Goal: Information Seeking & Learning: Learn about a topic

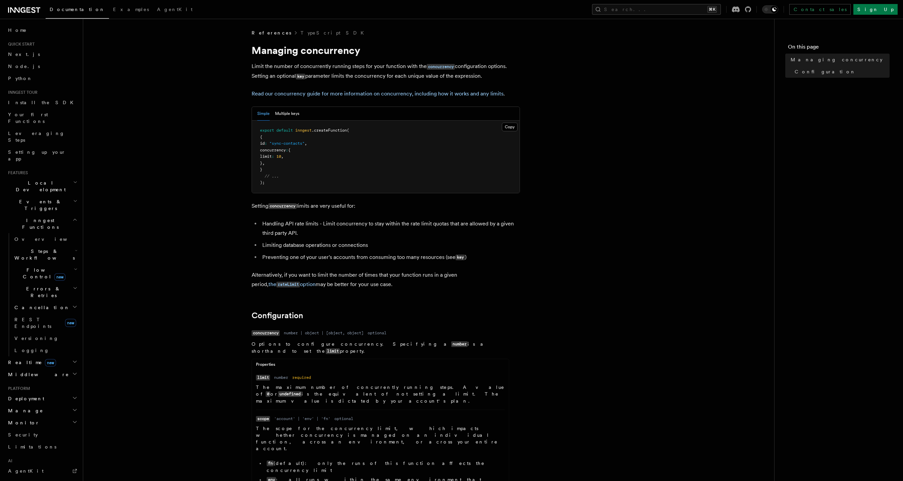
click at [284, 75] on p "Limit the number of concurrently running steps for your function with the concu…" at bounding box center [385, 71] width 268 height 19
drag, startPoint x: 284, startPoint y: 75, endPoint x: 483, endPoint y: 75, distance: 199.5
click at [483, 75] on p "Limit the number of concurrently running steps for your function with the concu…" at bounding box center [385, 71] width 268 height 19
drag, startPoint x: 483, startPoint y: 75, endPoint x: 215, endPoint y: 80, distance: 268.3
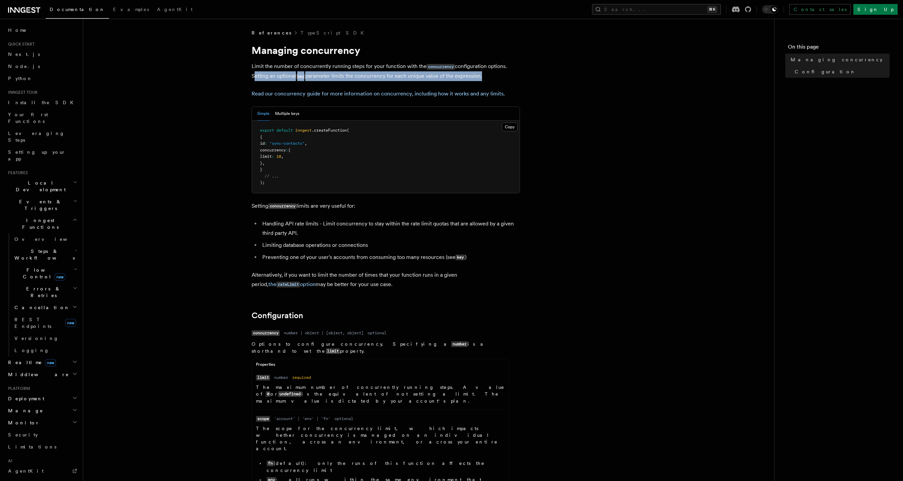
click at [215, 80] on article "References TypeScript SDK Managing concurrency Limit the number of concurrently…" at bounding box center [428, 463] width 669 height 867
click at [224, 79] on article "References TypeScript SDK Managing concurrency Limit the number of concurrently…" at bounding box center [428, 463] width 669 height 867
drag, startPoint x: 224, startPoint y: 79, endPoint x: 476, endPoint y: 84, distance: 251.5
click at [476, 84] on article "References TypeScript SDK Managing concurrency Limit the number of concurrently…" at bounding box center [428, 463] width 669 height 867
click at [371, 282] on p "Alternatively, if you want to limit the number of times that your function runs…" at bounding box center [385, 280] width 268 height 19
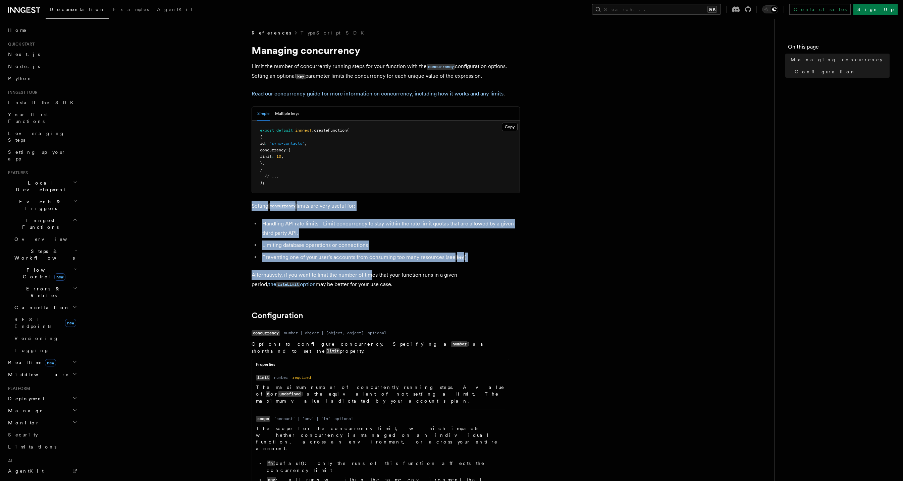
drag, startPoint x: 370, startPoint y: 280, endPoint x: 262, endPoint y: 274, distance: 108.5
click at [241, 200] on article "References TypeScript SDK Managing concurrency Limit the number of concurrently…" at bounding box center [428, 463] width 669 height 867
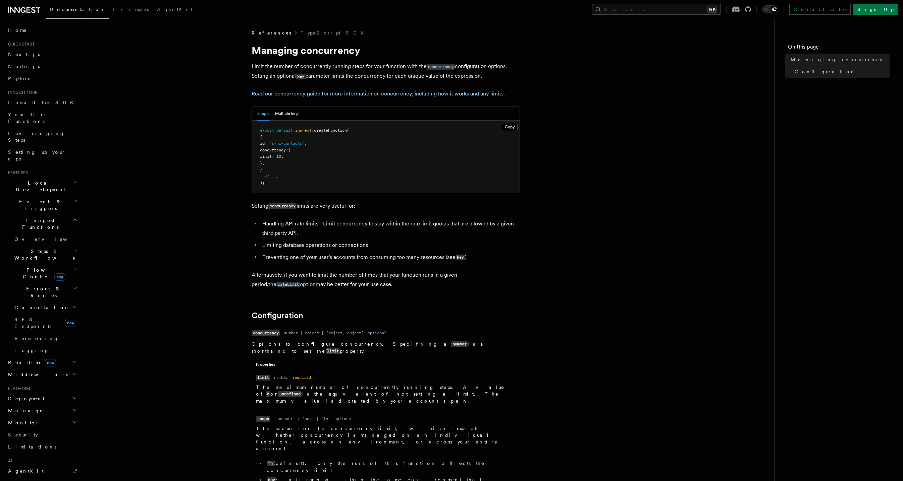
click at [378, 293] on article "References TypeScript SDK Managing concurrency Limit the number of concurrently…" at bounding box center [428, 463] width 669 height 867
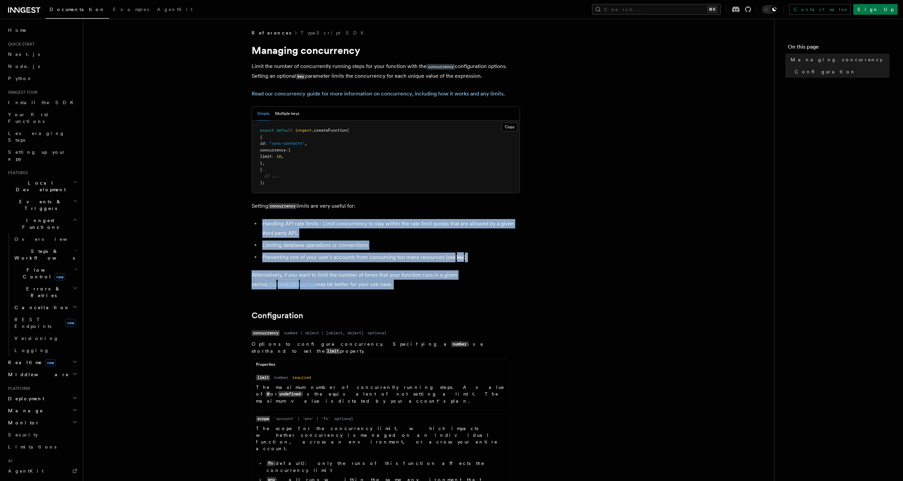
drag, startPoint x: 379, startPoint y: 290, endPoint x: 195, endPoint y: 222, distance: 195.9
click at [195, 222] on article "References TypeScript SDK Managing concurrency Limit the number of concurrently…" at bounding box center [428, 463] width 669 height 867
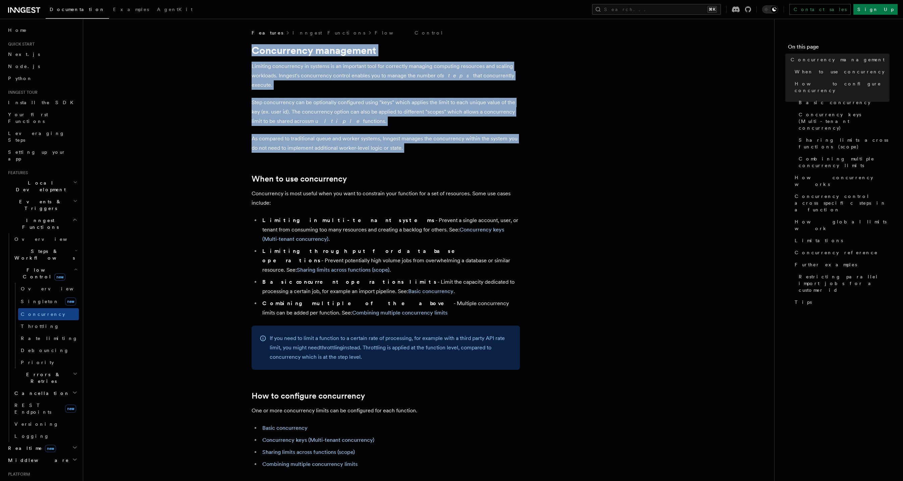
drag, startPoint x: 435, startPoint y: 146, endPoint x: 181, endPoint y: 51, distance: 270.9
click at [283, 70] on p "Limiting concurrency in systems is an important tool for correctly managing com…" at bounding box center [385, 76] width 268 height 28
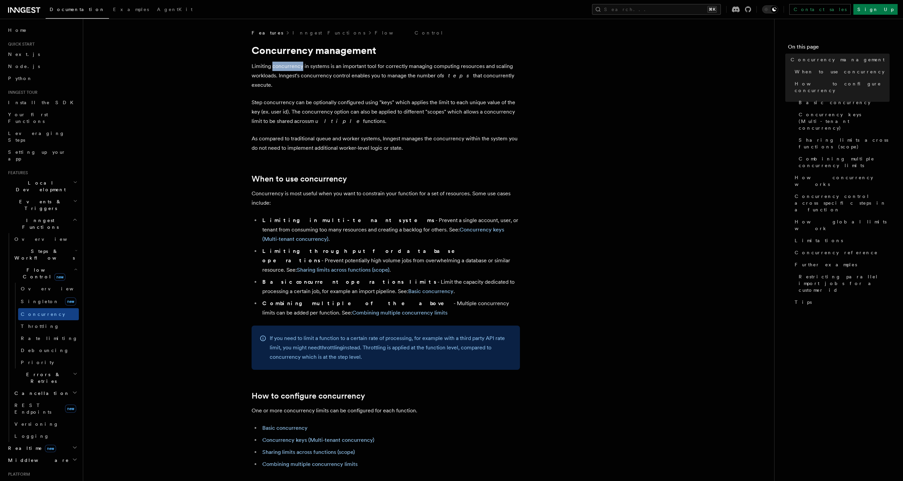
click at [283, 70] on p "Limiting concurrency in systems is an important tool for correctly managing com…" at bounding box center [385, 76] width 268 height 28
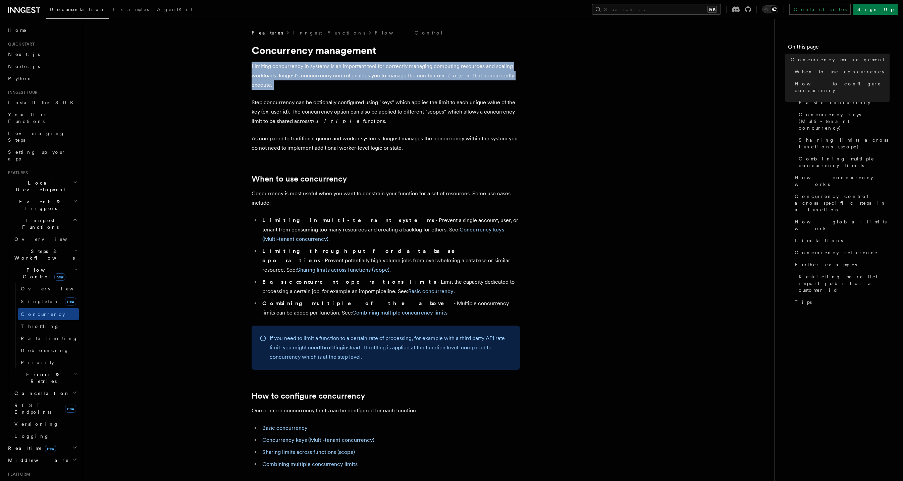
click at [283, 70] on p "Limiting concurrency in systems is an important tool for correctly managing com…" at bounding box center [385, 76] width 268 height 28
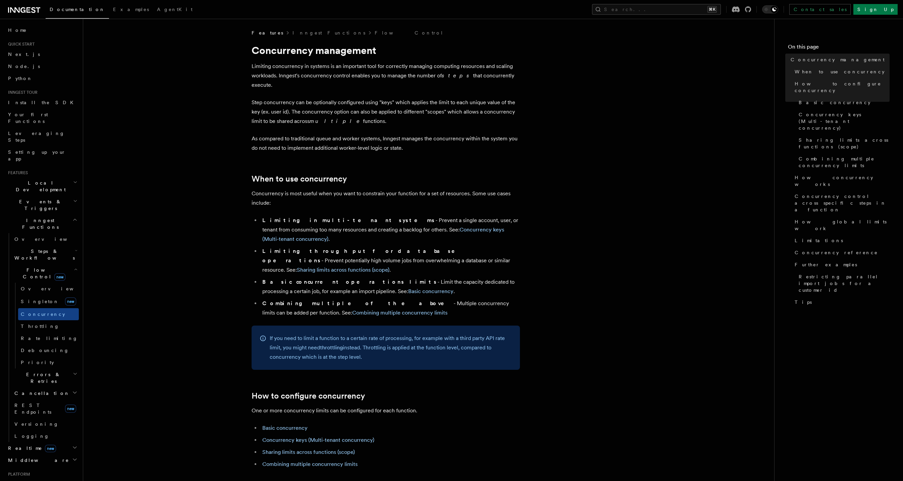
click at [300, 72] on p "Limiting concurrency in systems is an important tool for correctly managing com…" at bounding box center [385, 76] width 268 height 28
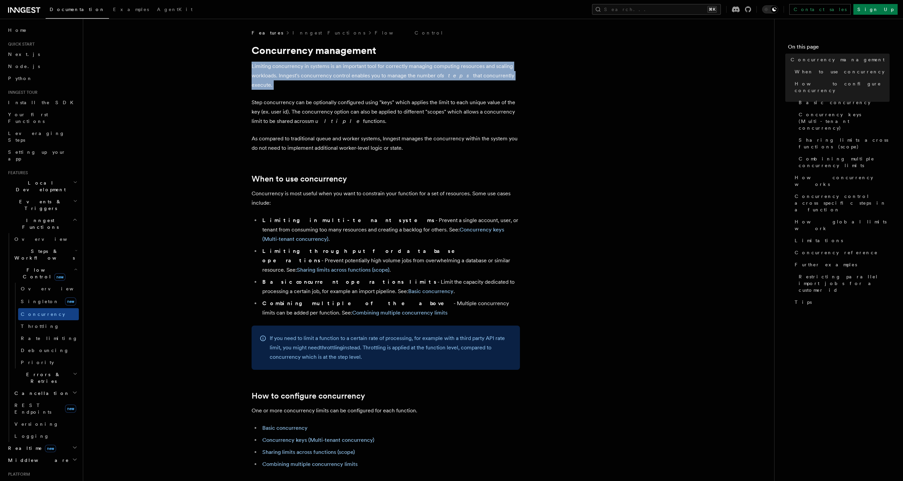
click at [299, 72] on p "Limiting concurrency in systems is an important tool for correctly managing com…" at bounding box center [385, 76] width 268 height 28
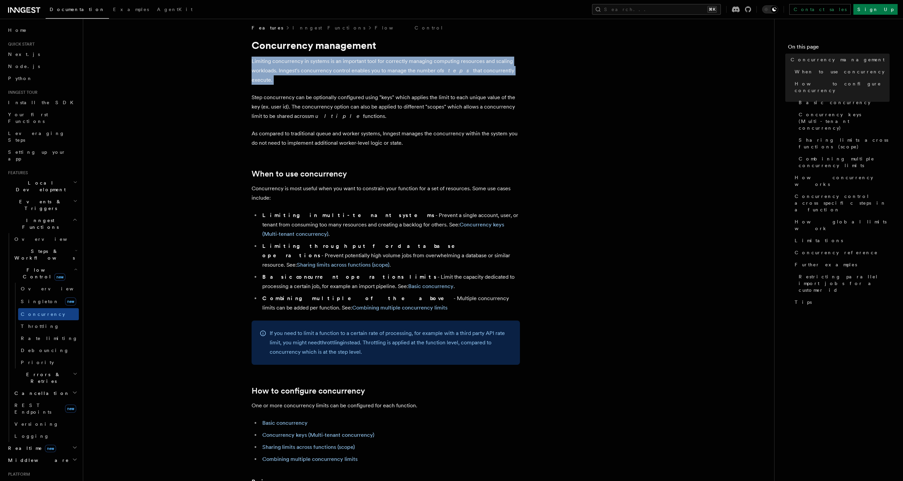
scroll to position [5, 0]
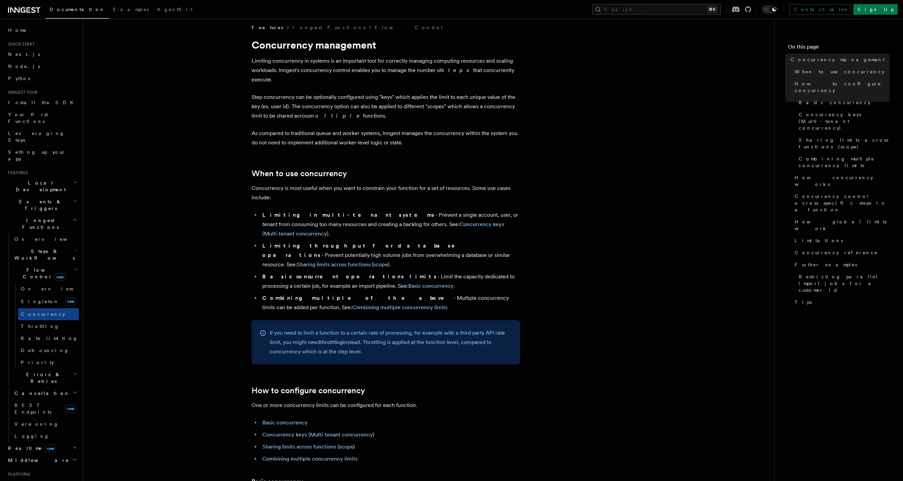
click at [334, 95] on p "Step concurrency can be optionally configured using "keys" which applies the li…" at bounding box center [385, 107] width 268 height 28
click at [333, 95] on p "Step concurrency can be optionally configured using "keys" which applies the li…" at bounding box center [385, 107] width 268 height 28
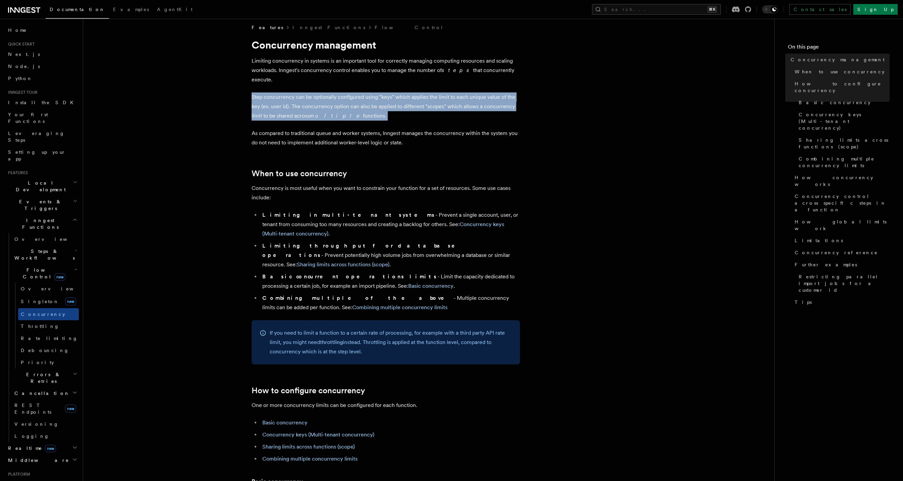
click at [333, 95] on p "Step concurrency can be optionally configured using "keys" which applies the li…" at bounding box center [385, 107] width 268 height 28
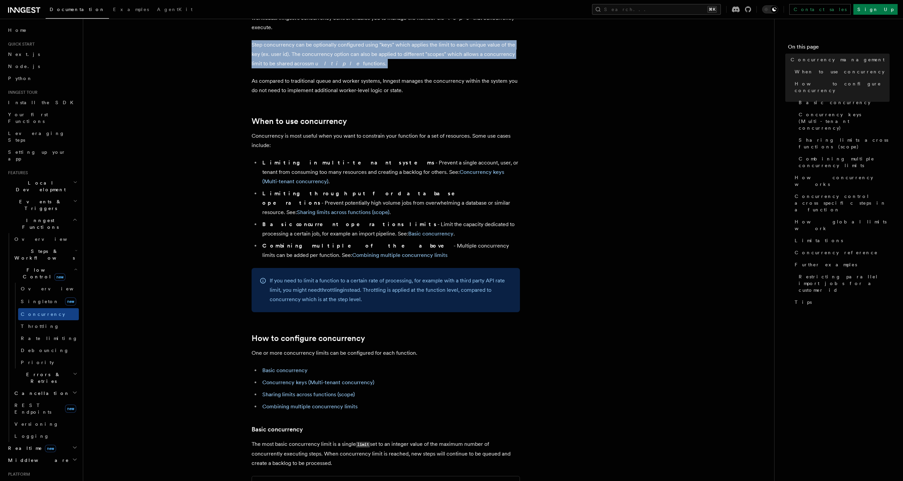
scroll to position [58, 0]
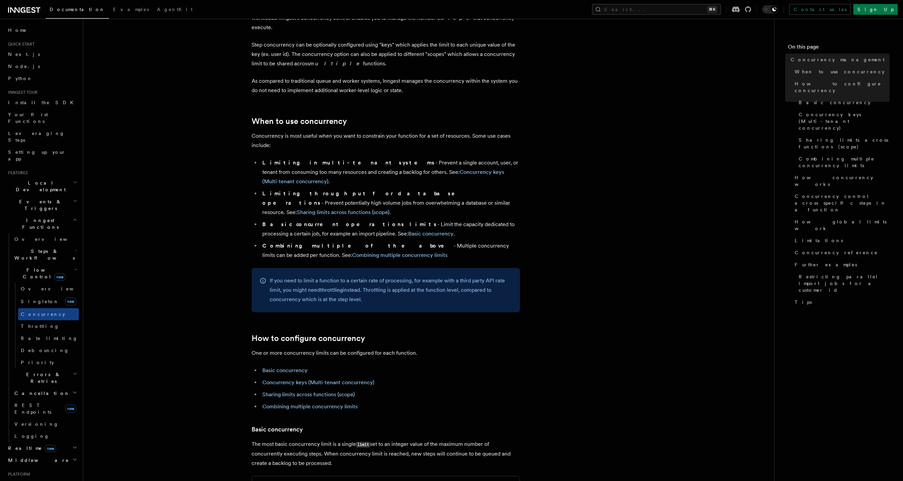
click at [286, 132] on p "Concurrency is most useful when you want to constrain your function for a set o…" at bounding box center [385, 140] width 268 height 19
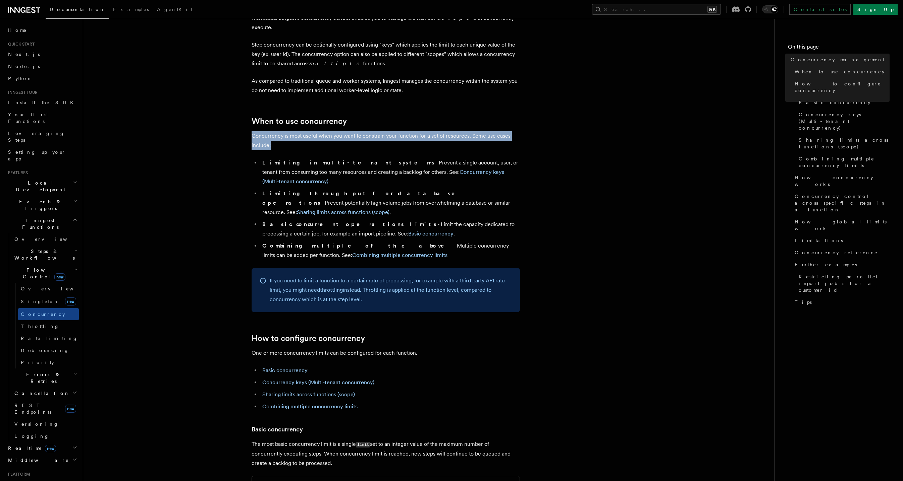
click at [286, 132] on p "Concurrency is most useful when you want to constrain your function for a set o…" at bounding box center [385, 140] width 268 height 19
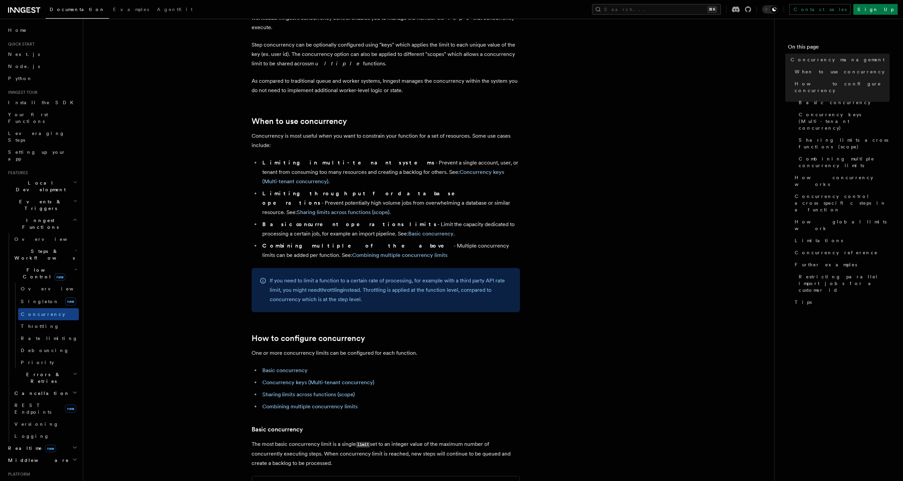
click at [341, 158] on li "Limiting in multi-tenant systems - Prevent a single account, user, or tenant fr…" at bounding box center [390, 172] width 260 height 28
click at [346, 158] on li "Limiting in multi-tenant systems - Prevent a single account, user, or tenant fr…" at bounding box center [390, 172] width 260 height 28
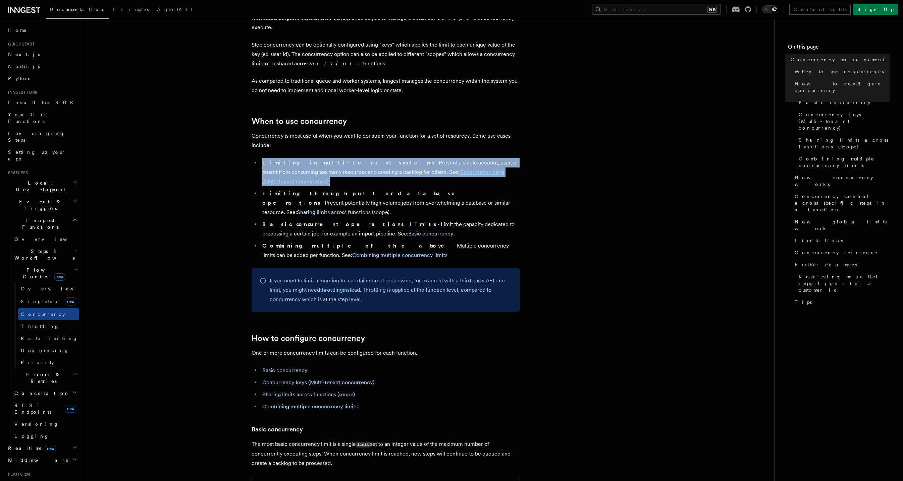
click at [346, 158] on li "Limiting in multi-tenant systems - Prevent a single account, user, or tenant fr…" at bounding box center [390, 172] width 260 height 28
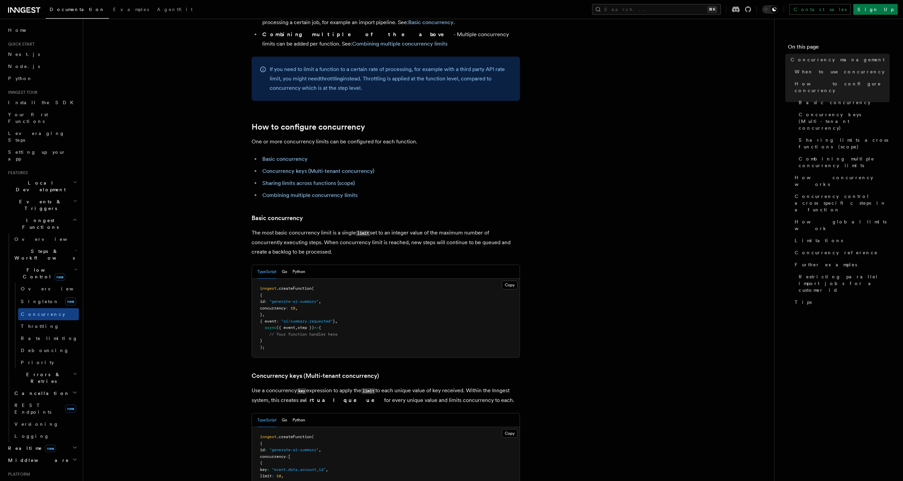
scroll to position [273, 0]
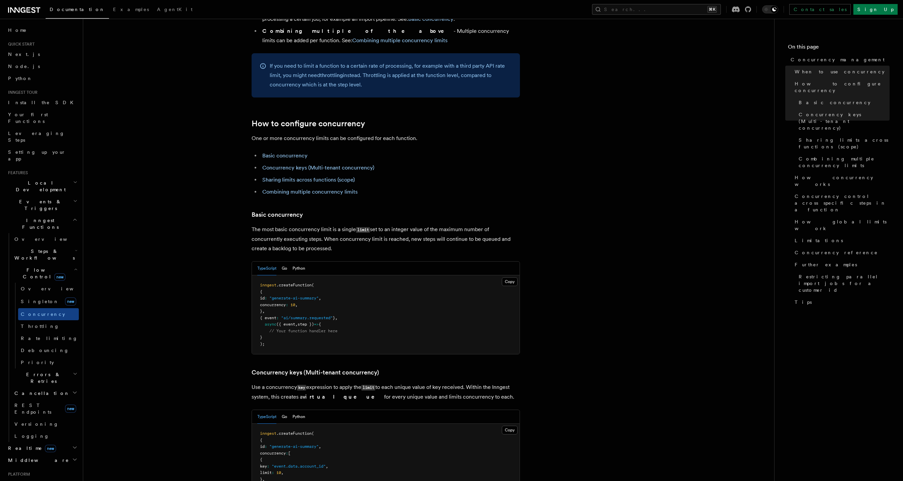
click at [339, 225] on p "The most basic concurrency limit is a single limit set to an integer value of t…" at bounding box center [385, 239] width 268 height 29
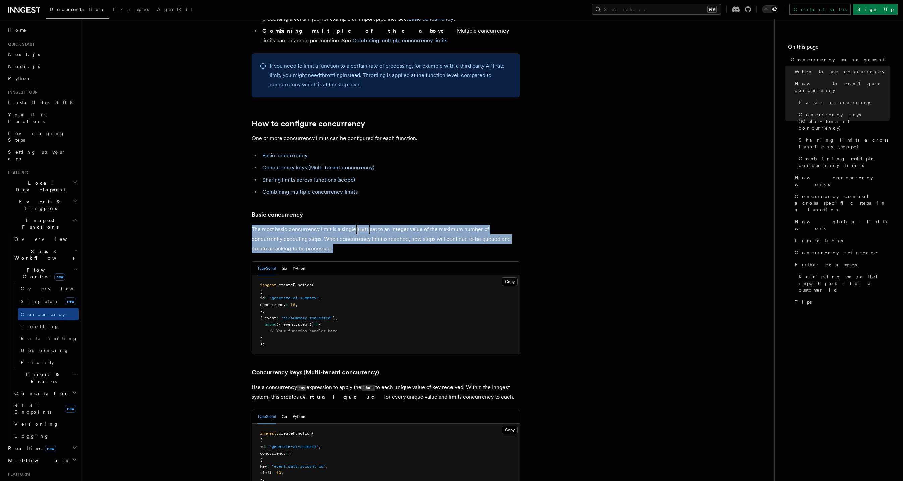
drag, startPoint x: 339, startPoint y: 198, endPoint x: 345, endPoint y: 231, distance: 33.5
click at [339, 225] on p "The most basic concurrency limit is a single limit set to an integer value of t…" at bounding box center [385, 239] width 268 height 29
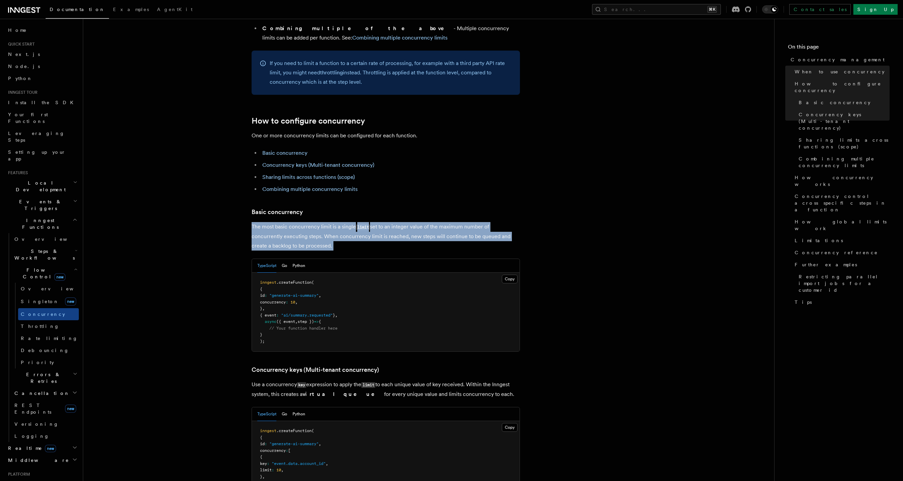
scroll to position [277, 0]
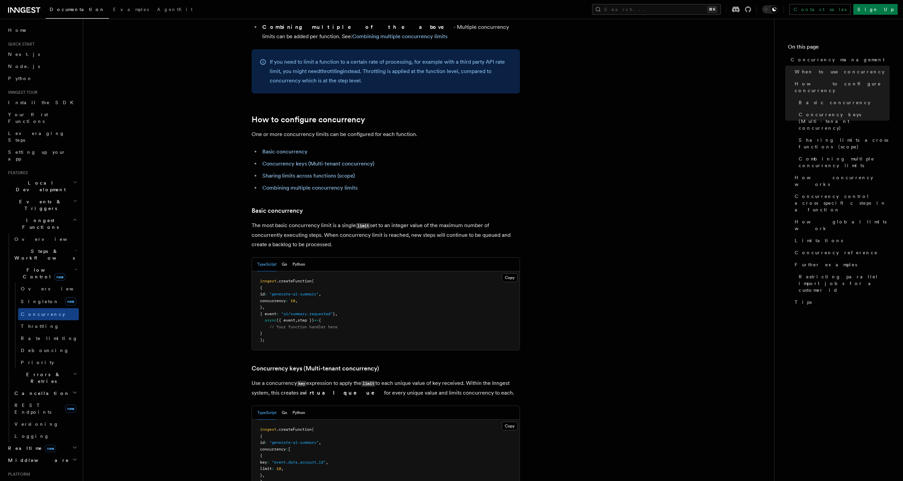
click at [421, 221] on p "The most basic concurrency limit is a single limit set to an integer value of t…" at bounding box center [385, 235] width 268 height 29
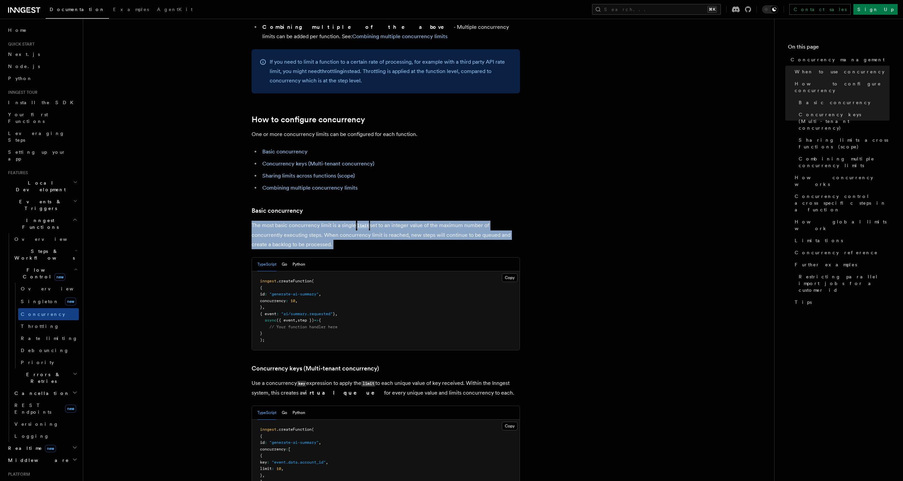
click at [421, 221] on p "The most basic concurrency limit is a single limit set to an integer value of t…" at bounding box center [385, 235] width 268 height 29
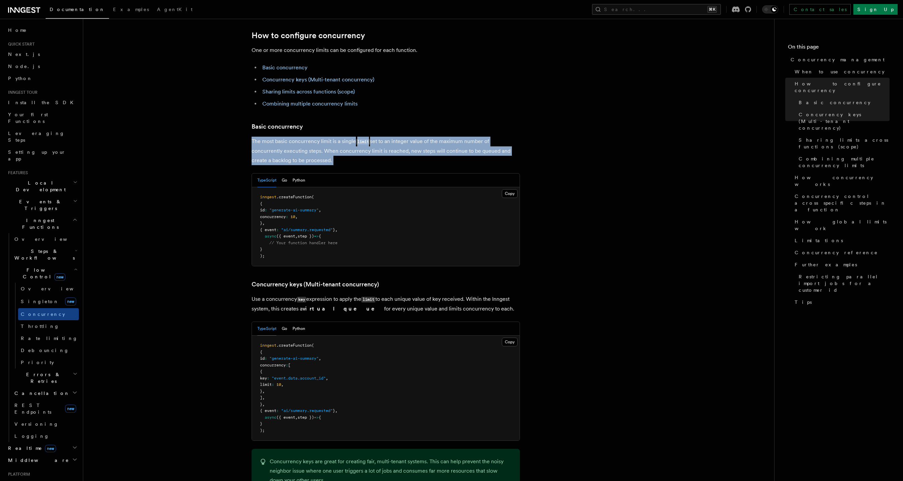
scroll to position [434, 0]
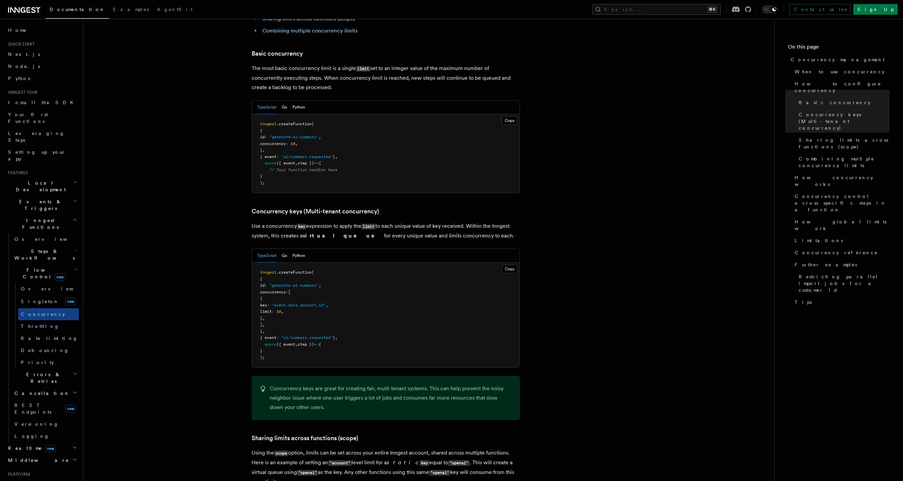
click at [348, 222] on p "Use a concurrency key expression to apply the limit to each unique value of key…" at bounding box center [385, 231] width 268 height 19
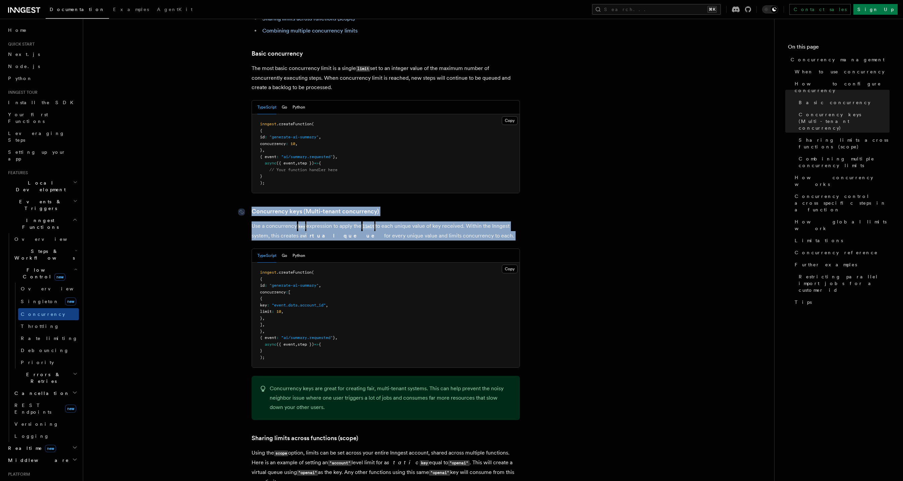
drag, startPoint x: 348, startPoint y: 206, endPoint x: 350, endPoint y: 180, distance: 26.6
click at [343, 222] on p "Use a concurrency key expression to apply the limit to each unique value of key…" at bounding box center [385, 231] width 268 height 19
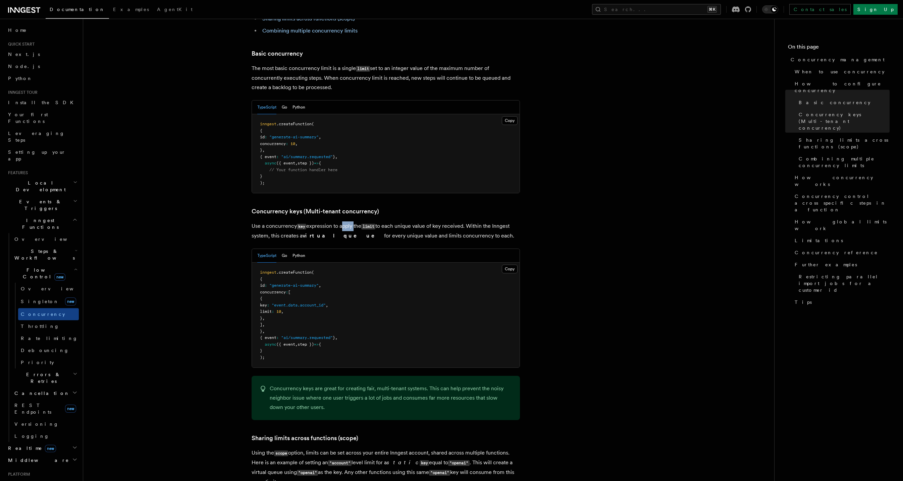
click at [343, 222] on p "Use a concurrency key expression to apply the limit to each unique value of key…" at bounding box center [385, 231] width 268 height 19
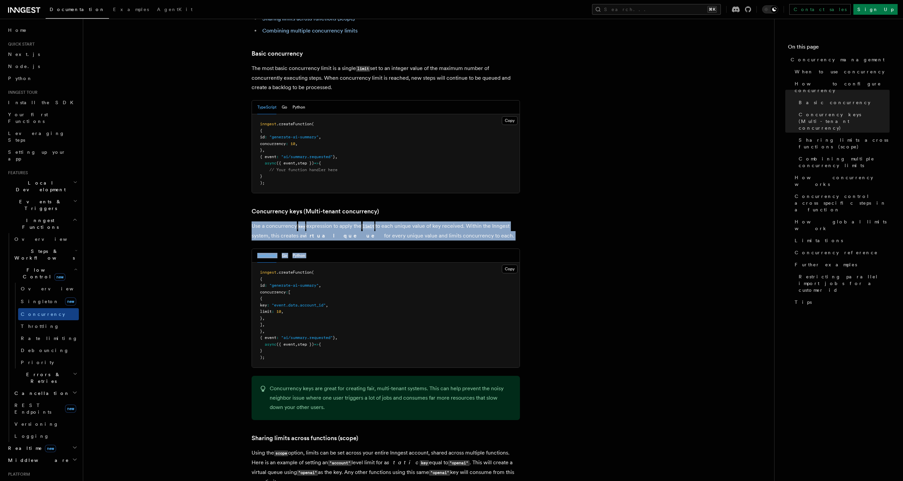
drag, startPoint x: 343, startPoint y: 197, endPoint x: 382, endPoint y: 217, distance: 43.8
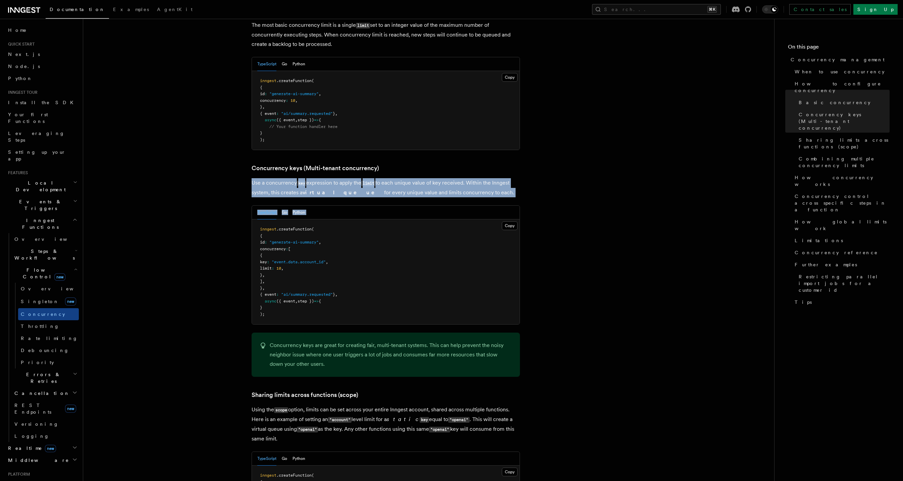
scroll to position [477, 0]
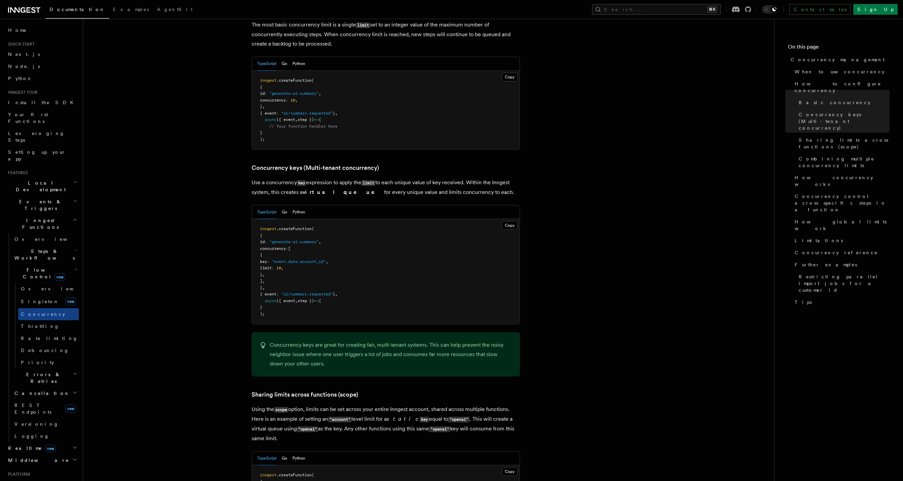
click at [404, 341] on p "Concurrency keys are great for creating fair, multi-tenant systems. This can he…" at bounding box center [391, 355] width 242 height 28
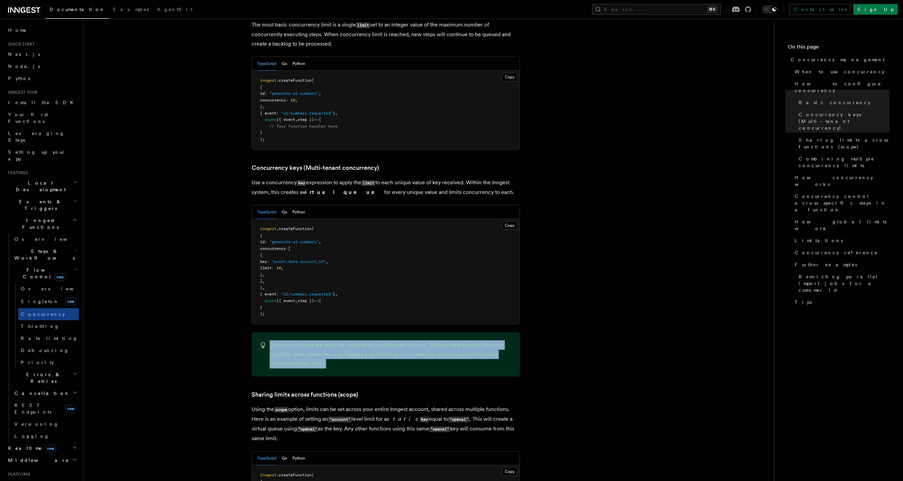
click at [404, 341] on p "Concurrency keys are great for creating fair, multi-tenant systems. This can he…" at bounding box center [391, 355] width 242 height 28
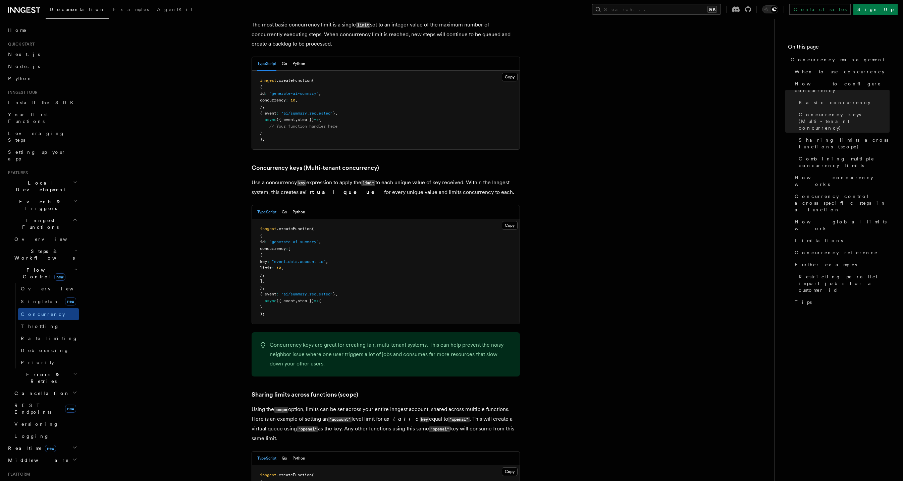
click at [407, 343] on div "Concurrency keys are great for creating fair, multi-tenant systems. This can he…" at bounding box center [385, 355] width 268 height 44
click at [408, 342] on div "Concurrency keys are great for creating fair, multi-tenant systems. This can he…" at bounding box center [385, 355] width 268 height 44
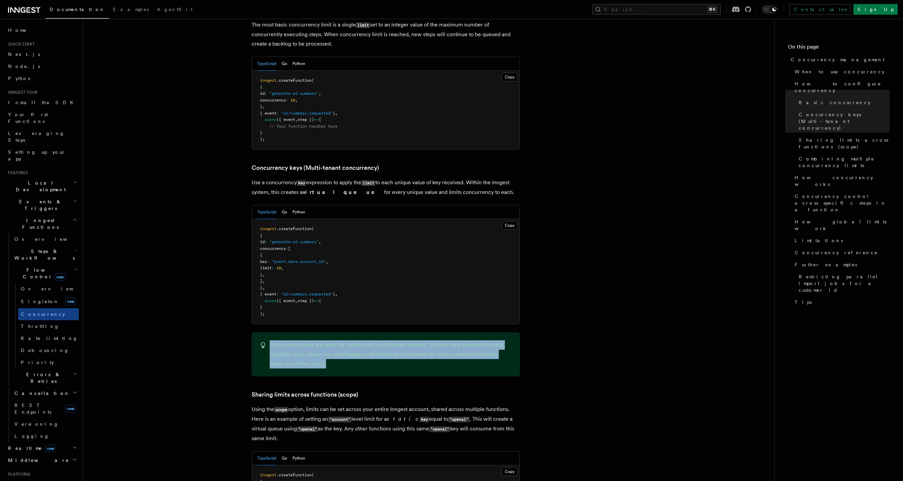
drag, startPoint x: 408, startPoint y: 342, endPoint x: 415, endPoint y: 301, distance: 41.5
click at [411, 341] on p "Concurrency keys are great for creating fair, multi-tenant systems. This can he…" at bounding box center [391, 355] width 242 height 28
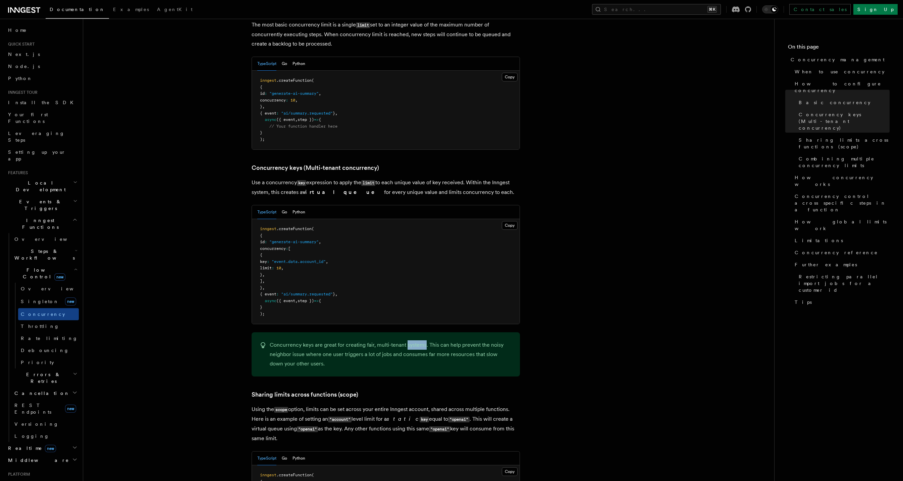
click at [411, 341] on p "Concurrency keys are great for creating fair, multi-tenant systems. This can he…" at bounding box center [391, 355] width 242 height 28
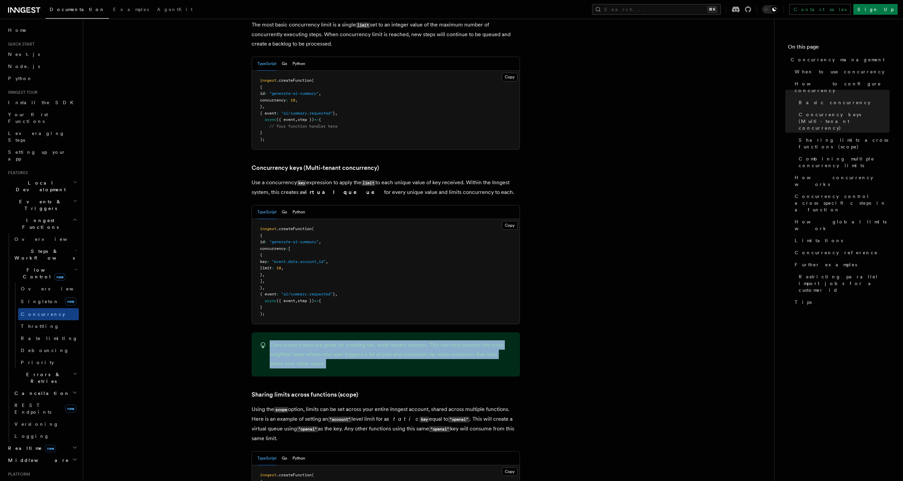
click at [411, 341] on p "Concurrency keys are great for creating fair, multi-tenant systems. This can he…" at bounding box center [391, 355] width 242 height 28
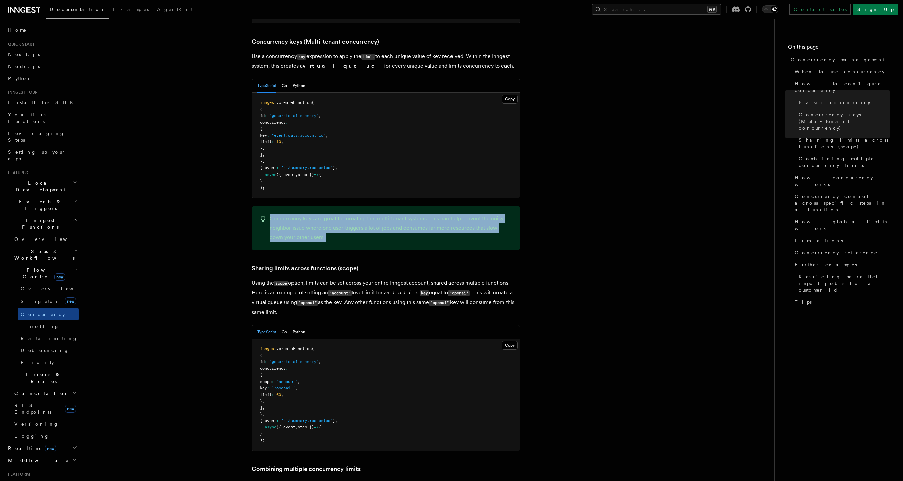
scroll to position [616, 0]
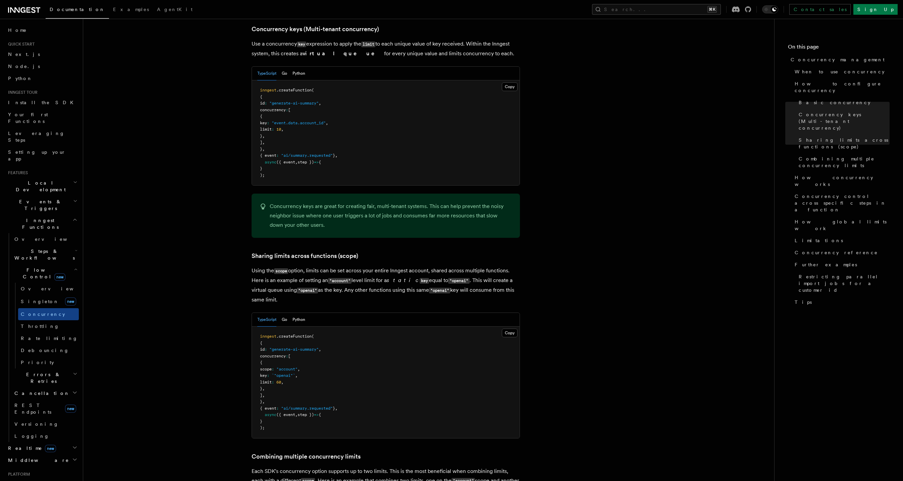
click at [433, 288] on code ""openai"" at bounding box center [439, 291] width 21 height 6
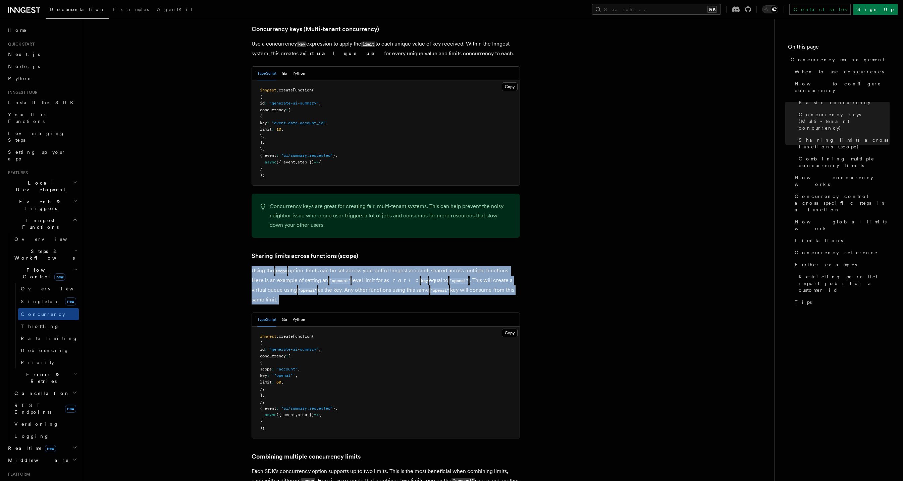
click at [433, 266] on p "Using the scope option, limits can be set across your entire Inngest account, s…" at bounding box center [385, 285] width 268 height 39
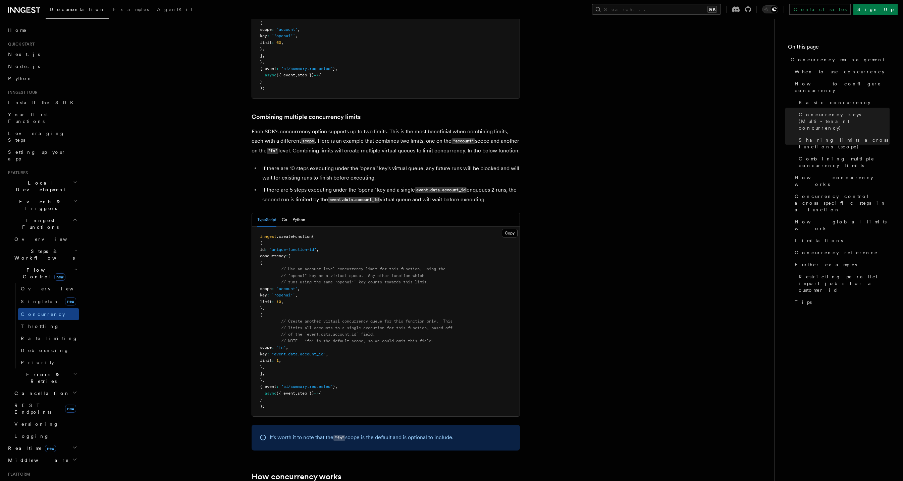
scroll to position [971, 0]
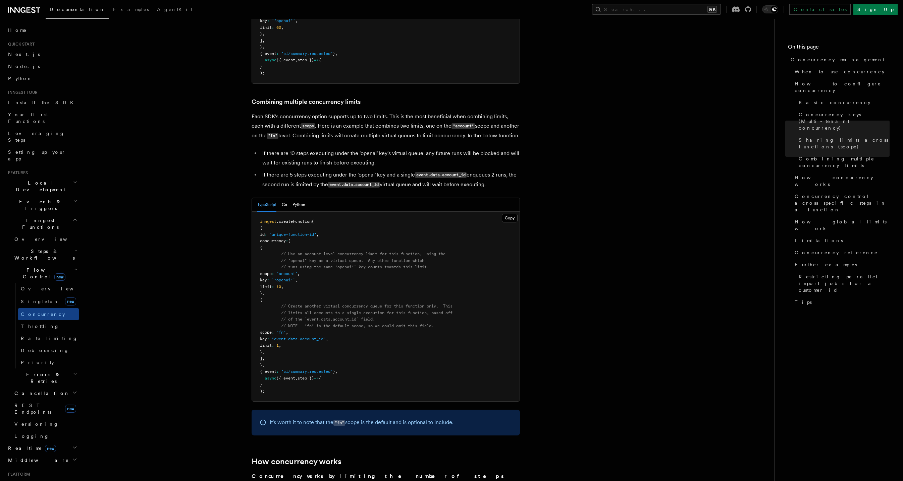
click at [316, 112] on p "Each SDK's concurrency option supports up to two limits. This is the most benef…" at bounding box center [385, 126] width 268 height 29
click at [340, 112] on p "Each SDK's concurrency option supports up to two limits. This is the most benef…" at bounding box center [385, 126] width 268 height 29
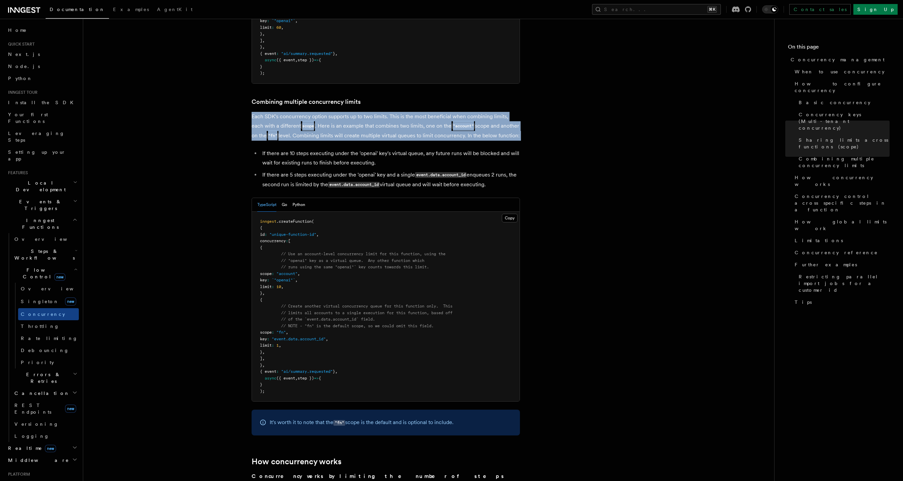
click at [340, 112] on p "Each SDK's concurrency option supports up to two limits. This is the most benef…" at bounding box center [385, 126] width 268 height 29
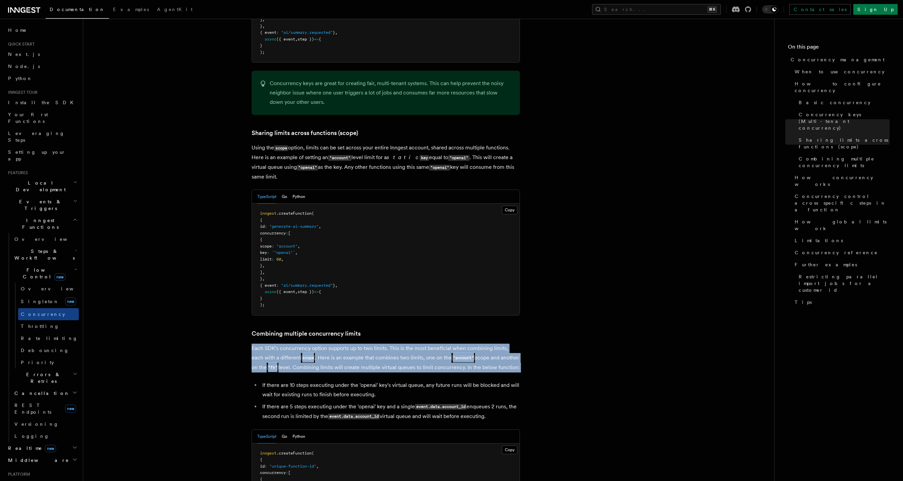
scroll to position [739, 0]
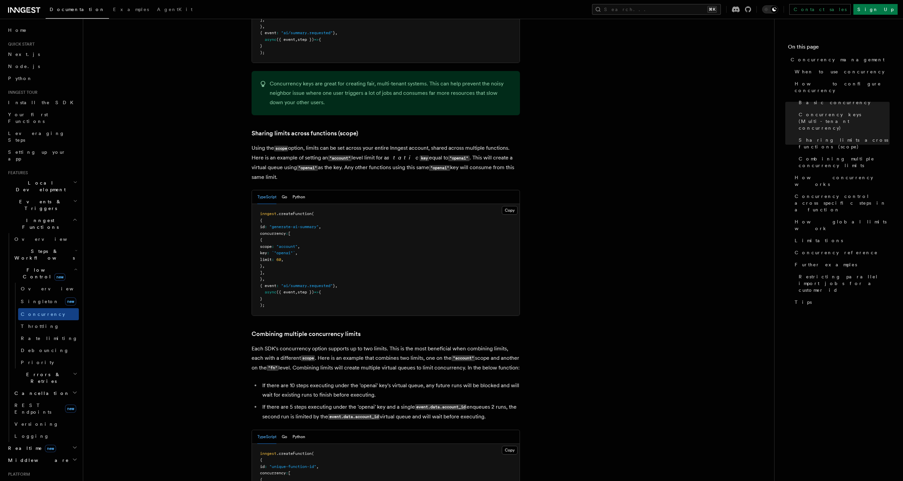
click at [343, 144] on p "Using the scope option, limits can be set across your entire Inngest account, s…" at bounding box center [385, 163] width 268 height 39
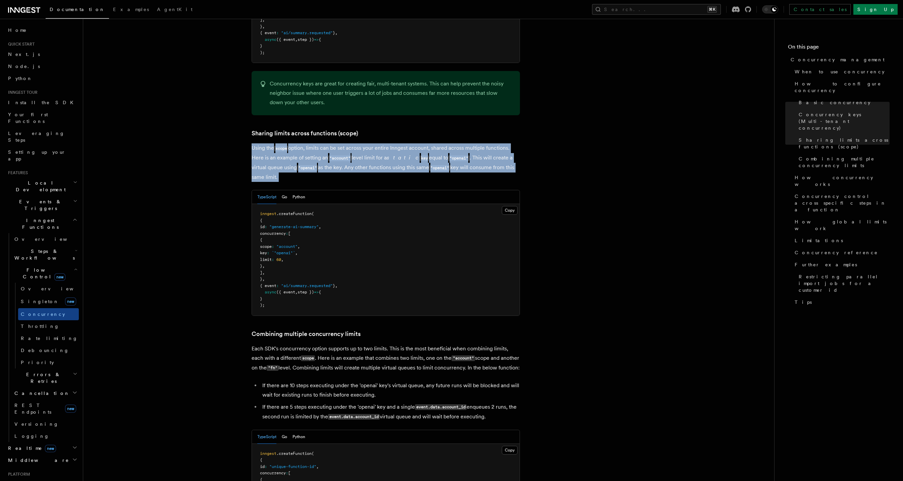
click at [344, 144] on p "Using the scope option, limits can be set across your entire Inngest account, s…" at bounding box center [385, 163] width 268 height 39
click at [389, 146] on p "Using the scope option, limits can be set across your entire Inngest account, s…" at bounding box center [385, 163] width 268 height 39
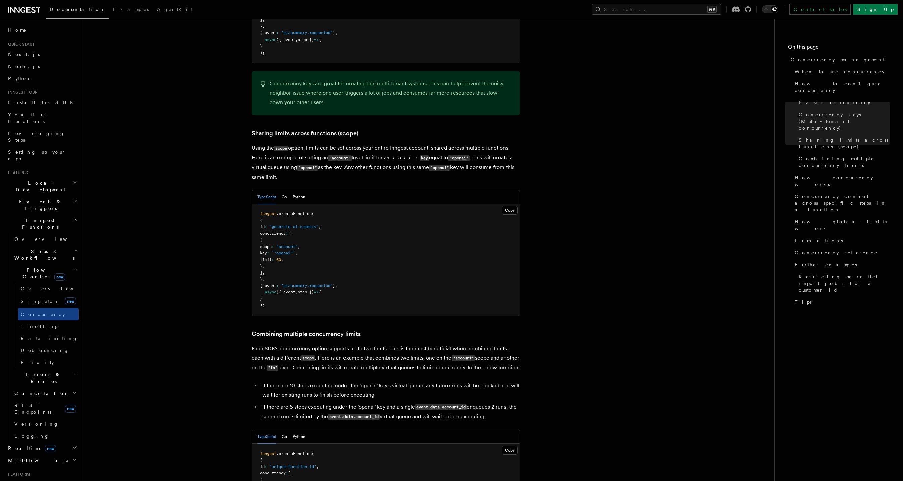
click at [389, 146] on p "Using the scope option, limits can be set across your entire Inngest account, s…" at bounding box center [385, 163] width 268 height 39
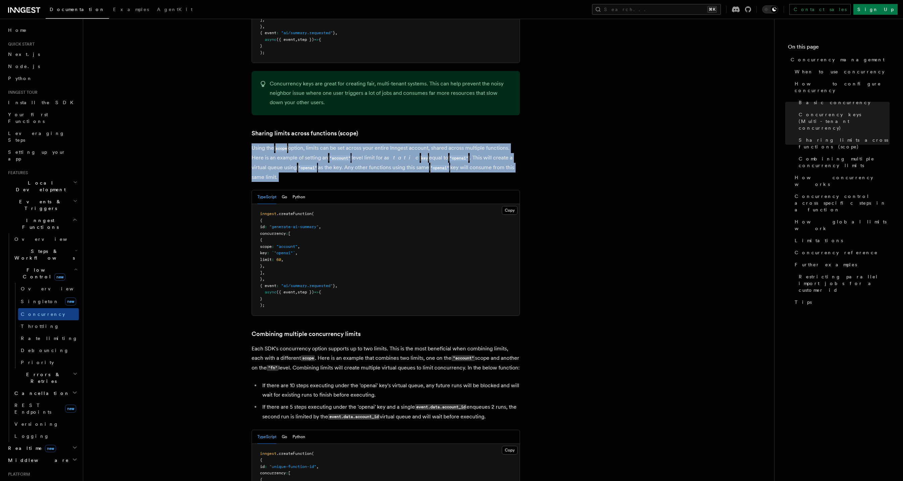
click at [389, 146] on p "Using the scope option, limits can be set across your entire Inngest account, s…" at bounding box center [385, 163] width 268 height 39
click at [397, 153] on p "Using the scope option, limits can be set across your entire Inngest account, s…" at bounding box center [385, 163] width 268 height 39
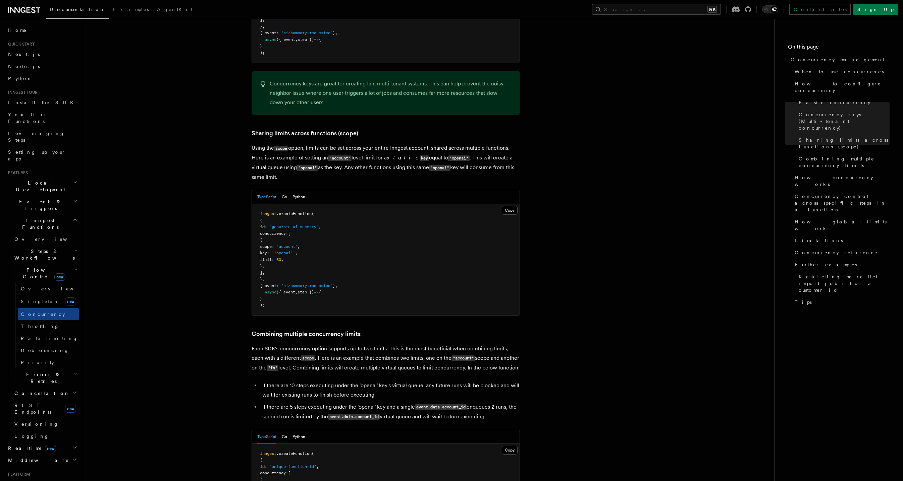
click at [397, 153] on p "Using the scope option, limits can be set across your entire Inngest account, s…" at bounding box center [385, 163] width 268 height 39
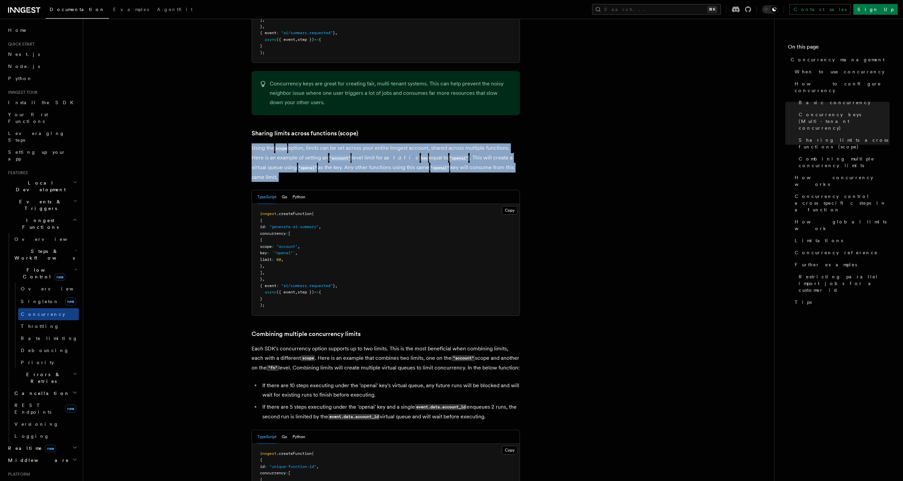
drag, startPoint x: 397, startPoint y: 153, endPoint x: 389, endPoint y: 276, distance: 123.3
click at [397, 155] on p "Using the scope option, limits can be set across your entire Inngest account, s…" at bounding box center [385, 163] width 268 height 39
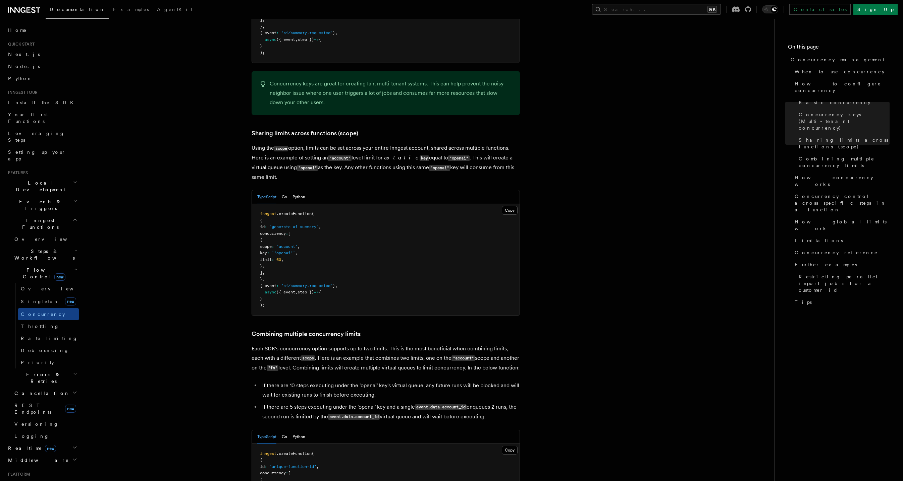
click at [400, 344] on p "Each SDK's concurrency option supports up to two limits. This is the most benef…" at bounding box center [385, 358] width 268 height 29
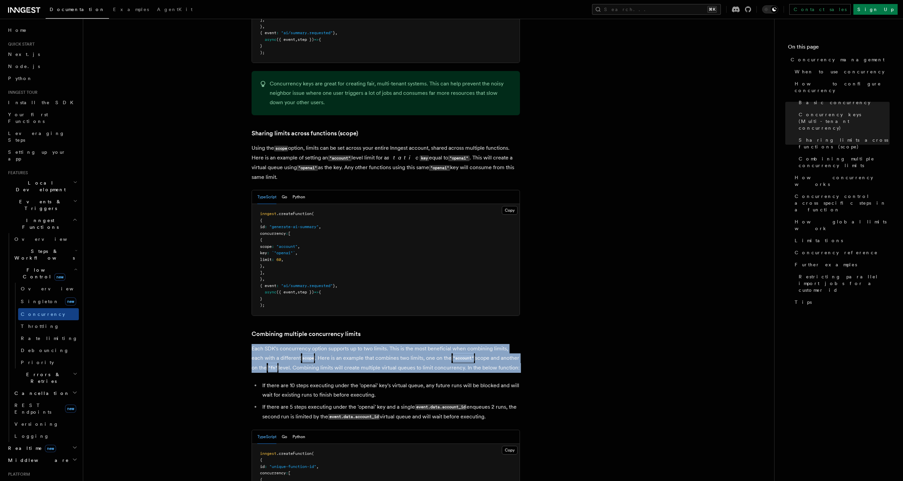
click at [400, 344] on p "Each SDK's concurrency option supports up to two limits. This is the most benef…" at bounding box center [385, 358] width 268 height 29
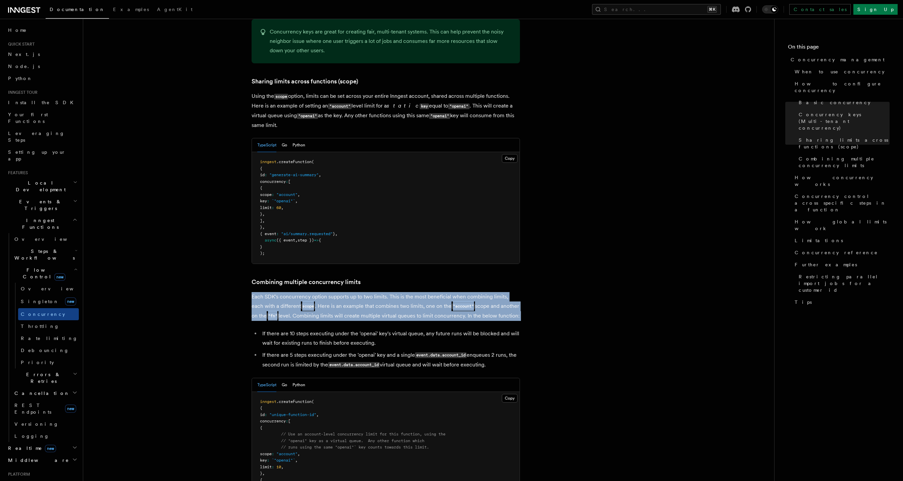
scroll to position [801, 0]
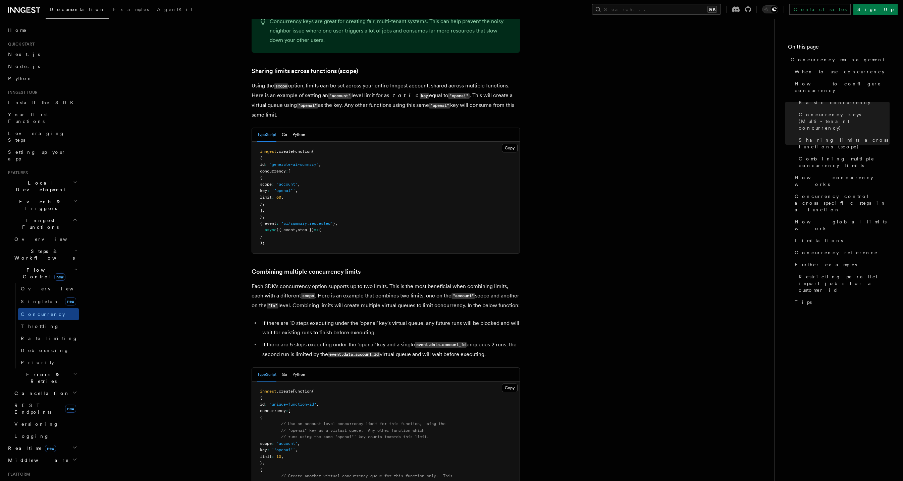
click at [413, 319] on li "If there are 10 steps executing under the 'openai' key's virtual queue, any fut…" at bounding box center [390, 328] width 260 height 19
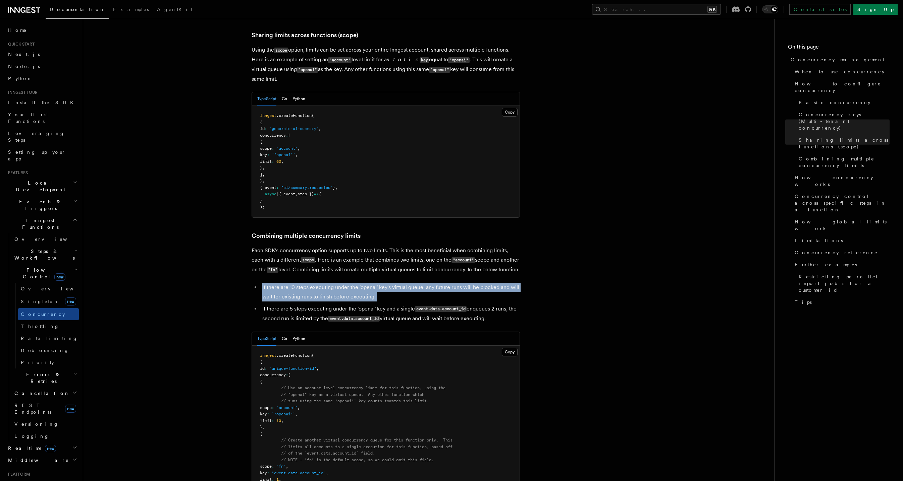
scroll to position [839, 0]
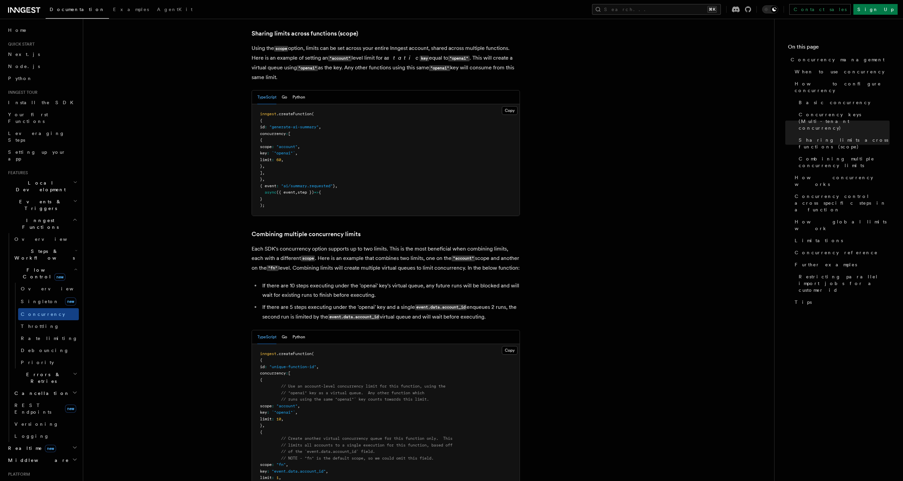
click at [424, 303] on li "If there are 5 steps executing under the 'openai' key and a single event.data.a…" at bounding box center [390, 312] width 260 height 19
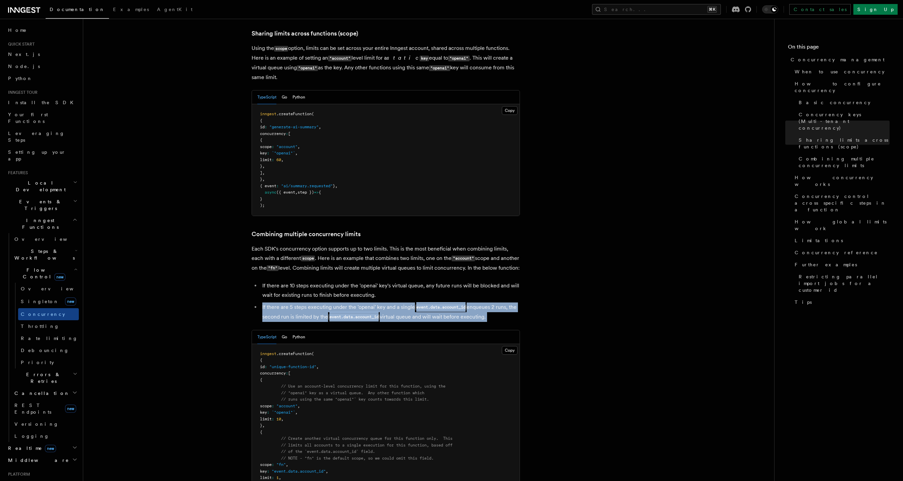
click at [424, 303] on li "If there are 5 steps executing under the 'openai' key and a single event.data.a…" at bounding box center [390, 312] width 260 height 19
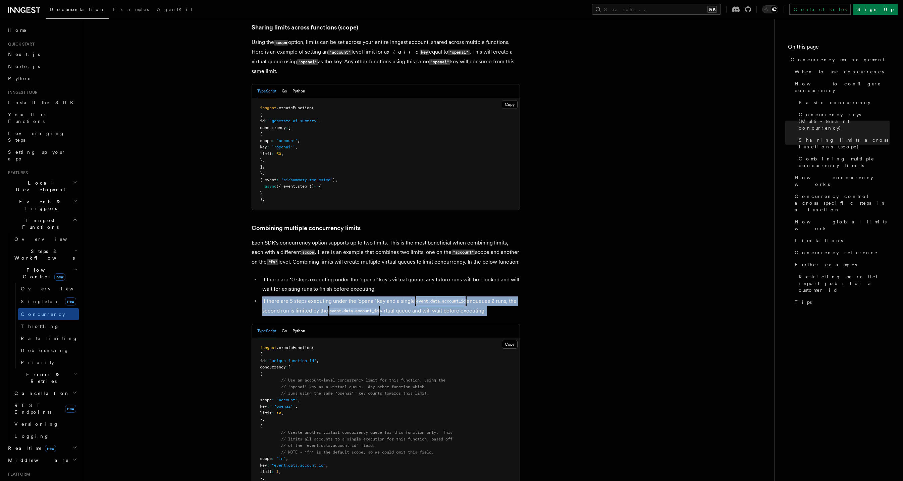
scroll to position [848, 0]
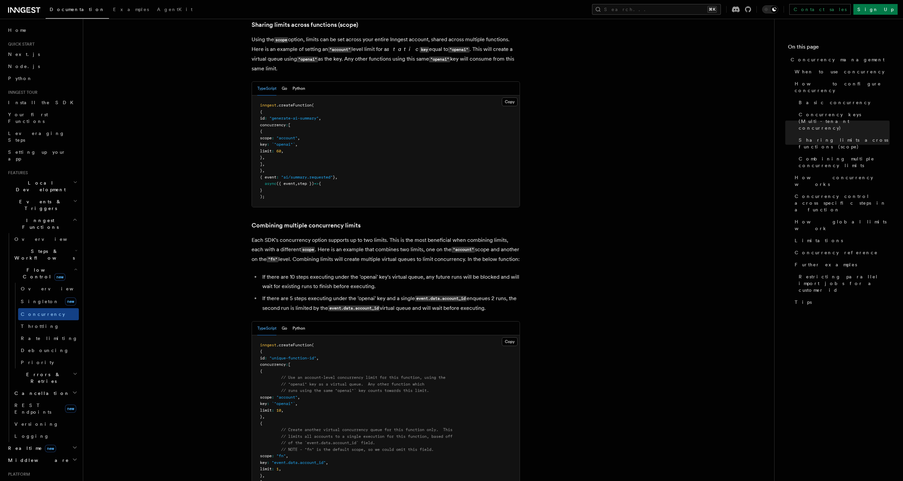
click at [348, 273] on li "If there are 10 steps executing under the 'openai' key's virtual queue, any fut…" at bounding box center [390, 282] width 260 height 19
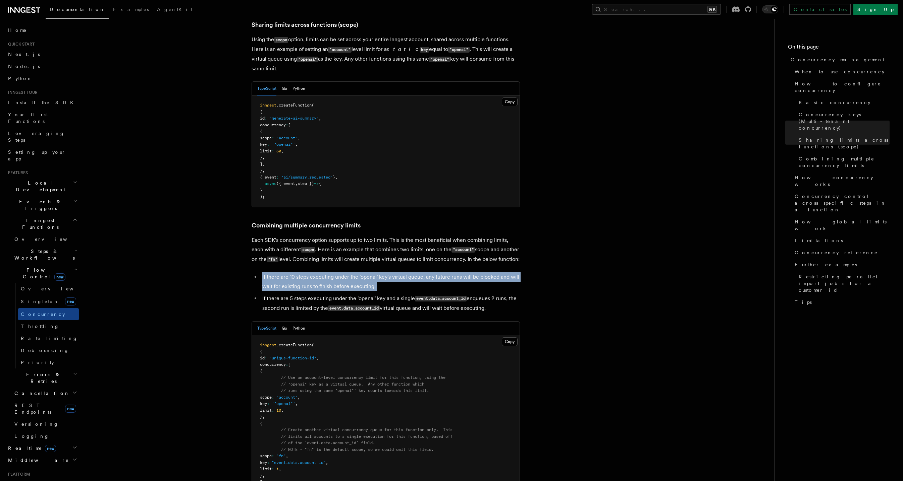
click at [348, 273] on li "If there are 10 steps executing under the 'openai' key's virtual queue, any fut…" at bounding box center [390, 282] width 260 height 19
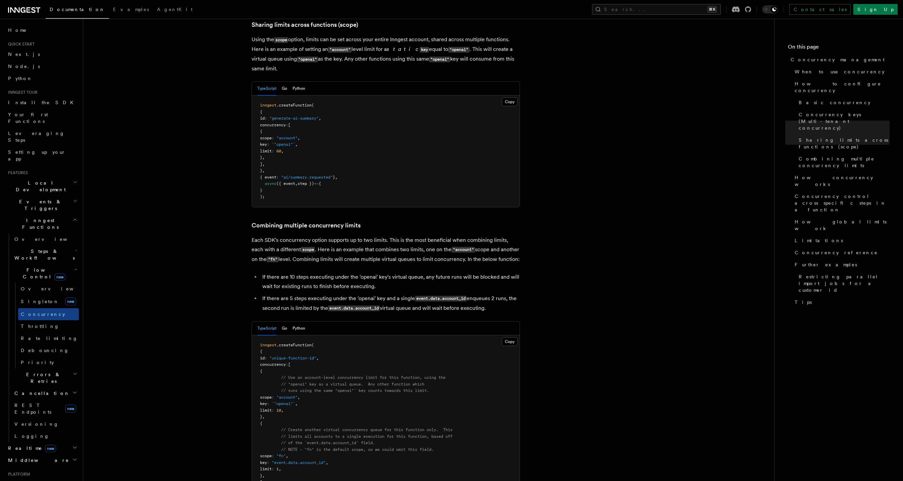
click at [411, 294] on li "If there are 5 steps executing under the 'openai' key and a single event.data.a…" at bounding box center [390, 303] width 260 height 19
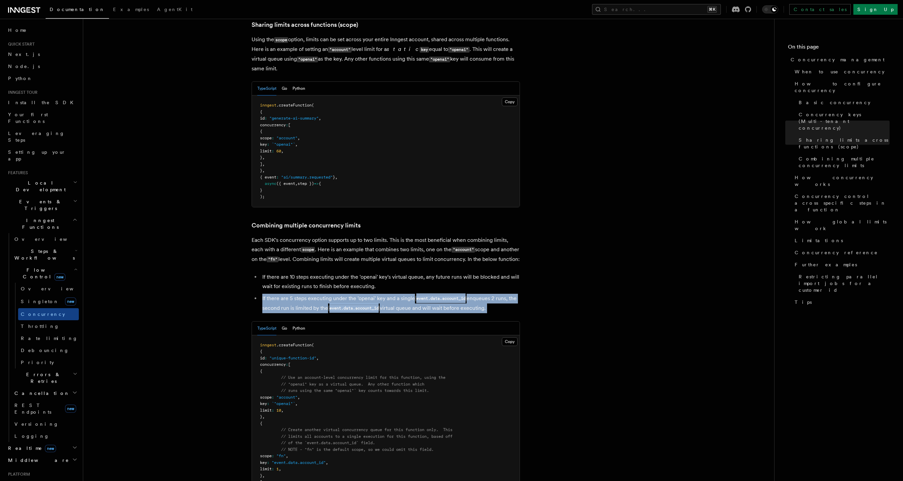
click at [411, 294] on li "If there are 5 steps executing under the 'openai' key and a single event.data.a…" at bounding box center [390, 303] width 260 height 19
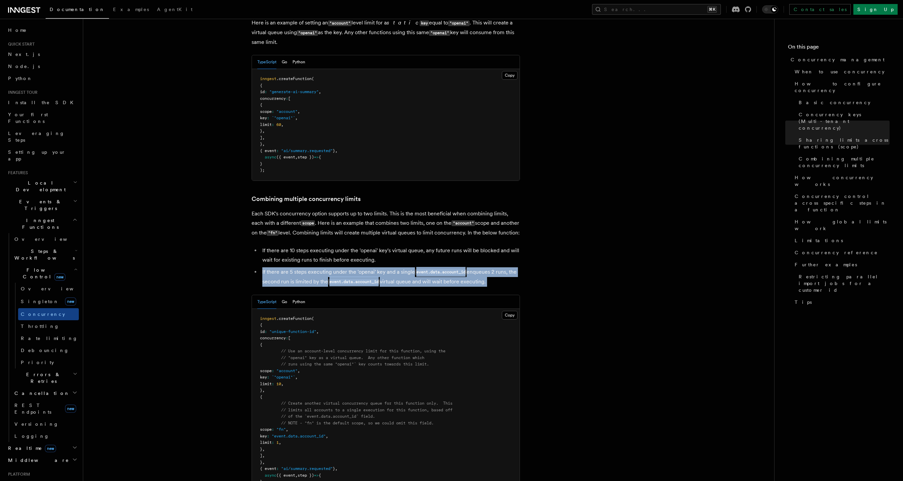
scroll to position [992, 0]
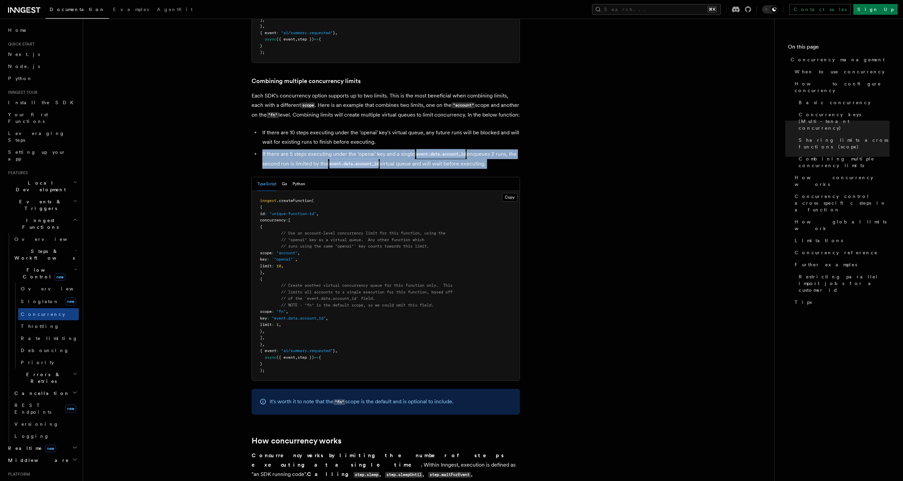
click at [370, 150] on li "If there are 5 steps executing under the 'openai' key and a single event.data.a…" at bounding box center [390, 159] width 260 height 19
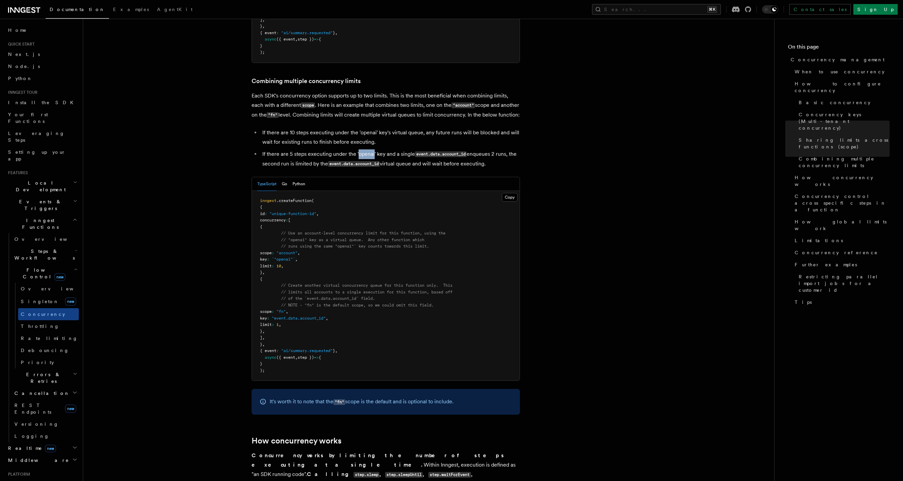
click at [370, 150] on li "If there are 5 steps executing under the 'openai' key and a single event.data.a…" at bounding box center [390, 159] width 260 height 19
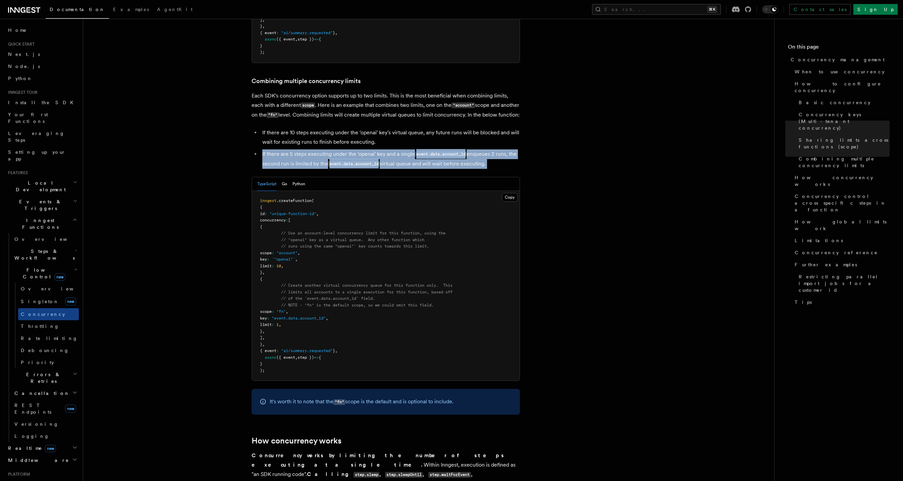
click at [370, 150] on li "If there are 5 steps executing under the 'openai' key and a single event.data.a…" at bounding box center [390, 159] width 260 height 19
click at [477, 150] on li "If there are 5 steps executing under the 'openai' key and a single event.data.a…" at bounding box center [390, 159] width 260 height 19
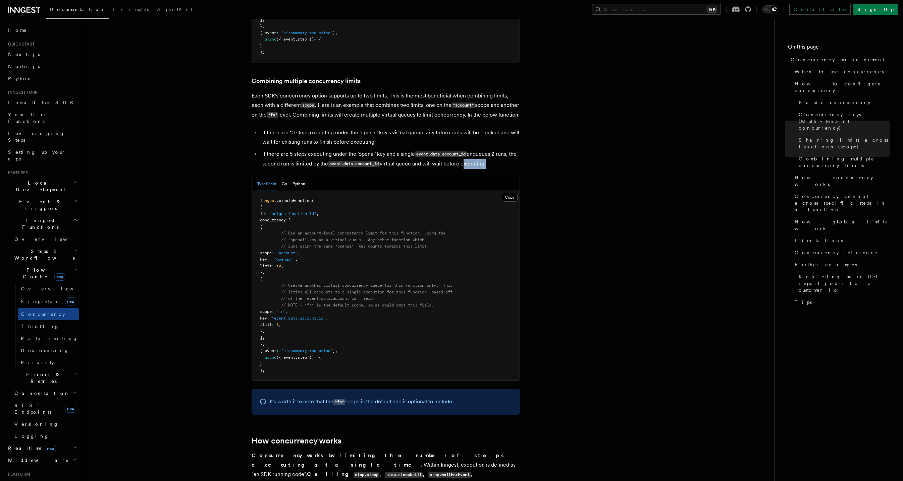
click at [477, 150] on li "If there are 5 steps executing under the 'openai' key and a single event.data.a…" at bounding box center [390, 159] width 260 height 19
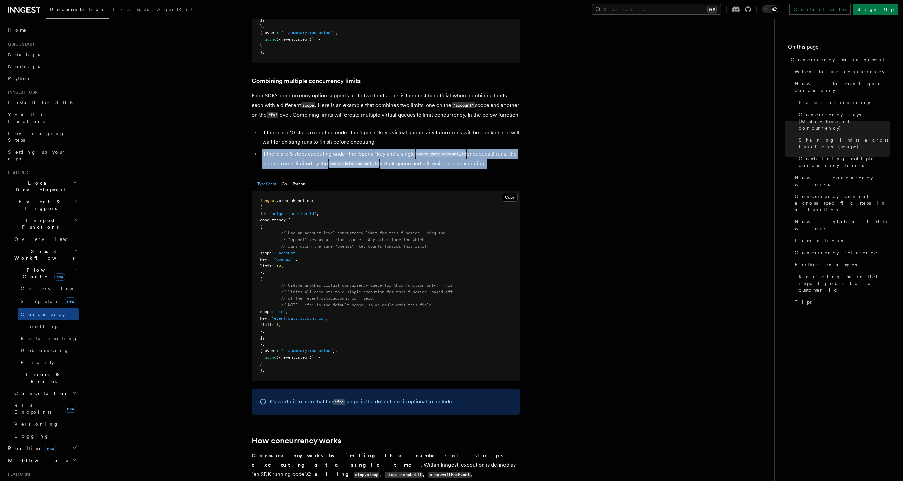
drag, startPoint x: 477, startPoint y: 140, endPoint x: 482, endPoint y: 125, distance: 15.8
click at [482, 150] on li "If there are 5 steps executing under the 'openai' key and a single event.data.a…" at bounding box center [390, 159] width 260 height 19
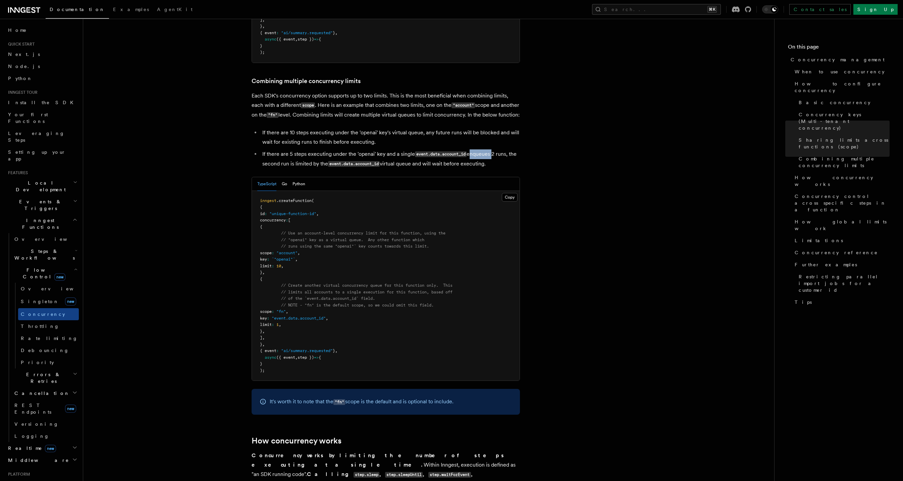
click at [482, 150] on li "If there are 5 steps executing under the 'openai' key and a single event.data.a…" at bounding box center [390, 159] width 260 height 19
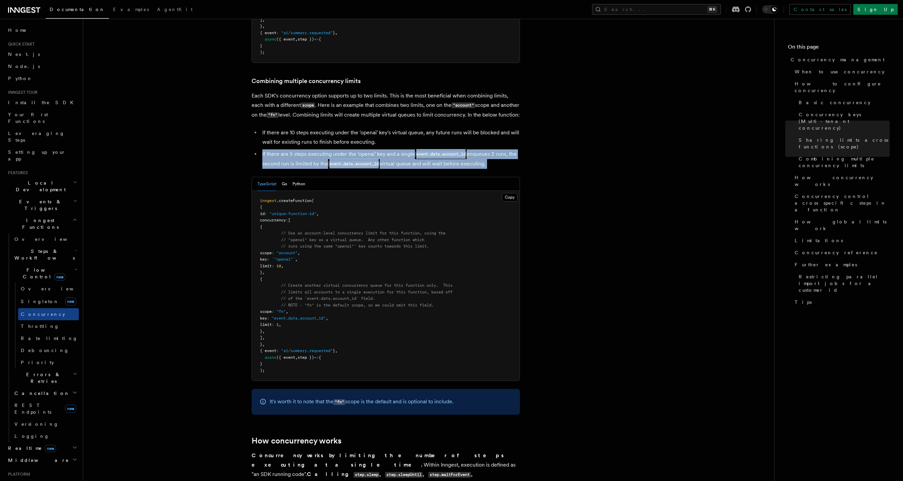
drag, startPoint x: 482, startPoint y: 125, endPoint x: 484, endPoint y: 134, distance: 9.6
click at [482, 150] on li "If there are 5 steps executing under the 'openai' key and a single event.data.a…" at bounding box center [390, 159] width 260 height 19
click at [485, 150] on li "If there are 5 steps executing under the 'openai' key and a single event.data.a…" at bounding box center [390, 159] width 260 height 19
drag, startPoint x: 485, startPoint y: 137, endPoint x: 485, endPoint y: 141, distance: 3.4
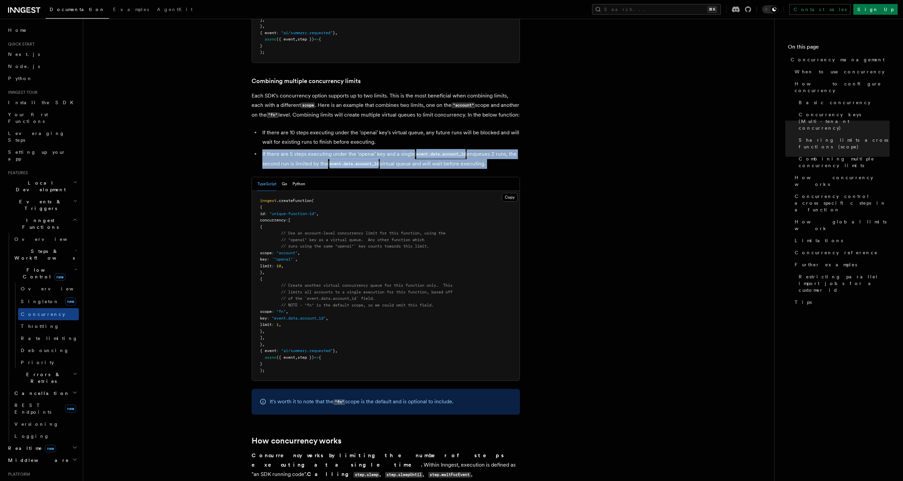
click at [485, 150] on li "If there are 5 steps executing under the 'openai' key and a single event.data.a…" at bounding box center [390, 159] width 260 height 19
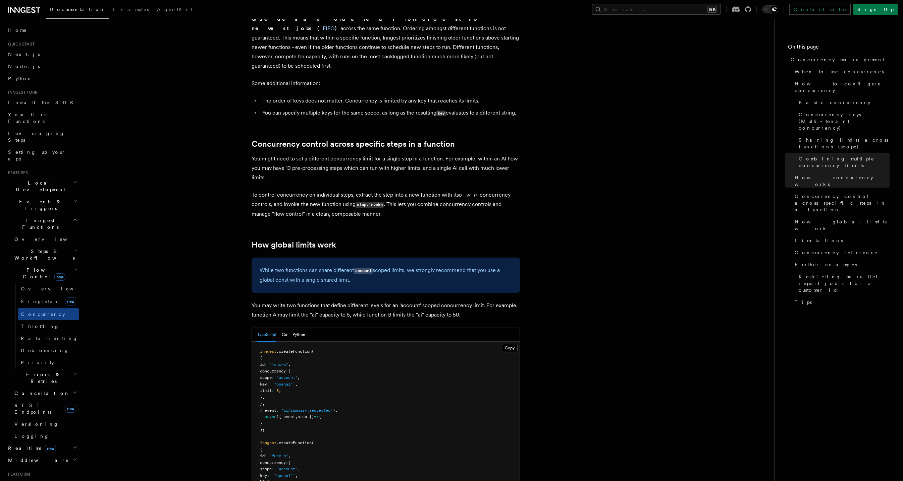
scroll to position [1469, 0]
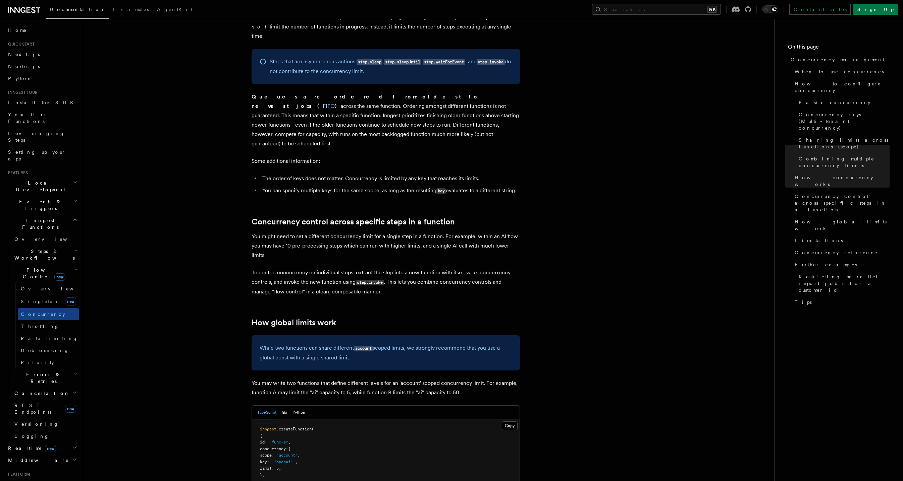
click at [261, 232] on p "You might need to set a different concurrency limit for a single step in a func…" at bounding box center [385, 246] width 268 height 28
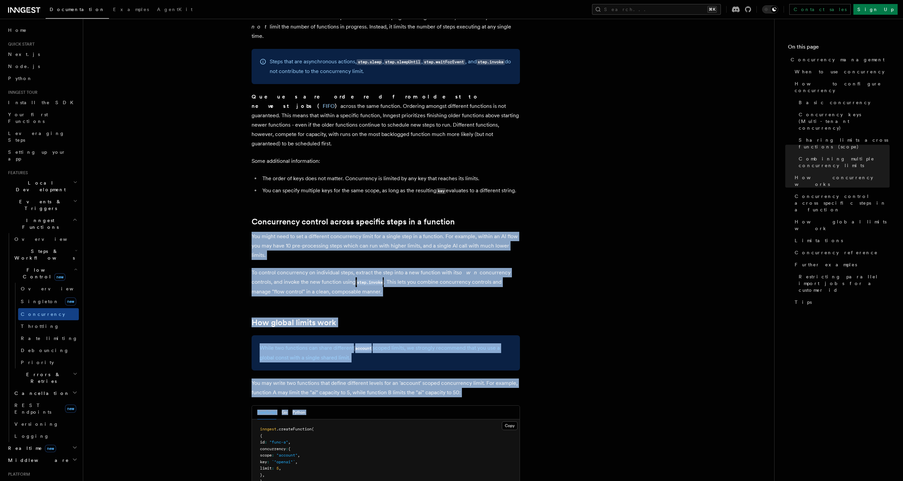
drag, startPoint x: 261, startPoint y: 195, endPoint x: 338, endPoint y: 351, distance: 174.2
click at [339, 351] on article "Features Inngest Functions Flow Control Concurrency management Limiting concurr…" at bounding box center [428, 131] width 669 height 3140
click at [342, 379] on p "You may write two functions that define different levels for an 'account' scope…" at bounding box center [385, 388] width 268 height 19
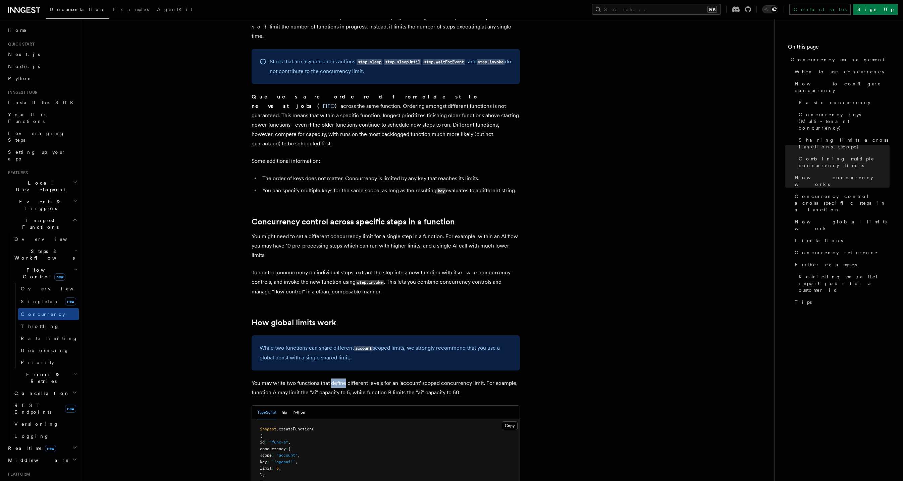
click at [342, 379] on p "You may write two functions that define different levels for an 'account' scope…" at bounding box center [385, 388] width 268 height 19
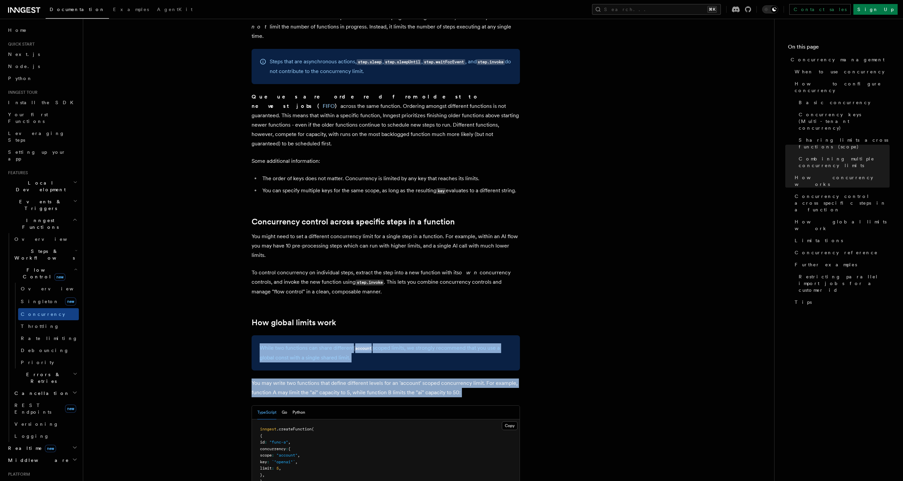
drag, startPoint x: 342, startPoint y: 333, endPoint x: 318, endPoint y: 287, distance: 52.0
click at [318, 287] on article "Features Inngest Functions Flow Control Concurrency management Limiting concurr…" at bounding box center [428, 131] width 669 height 3140
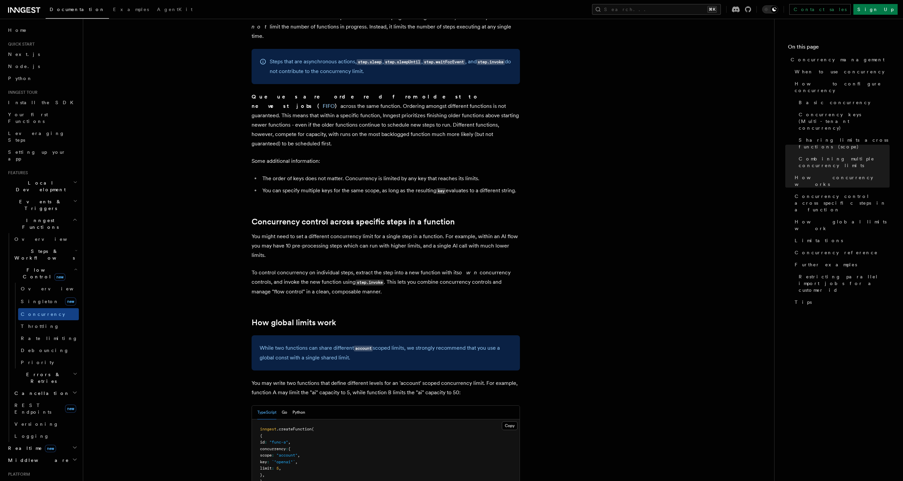
click at [318, 336] on div "While two functions can share different account scoped limits, we strongly reco…" at bounding box center [385, 353] width 268 height 35
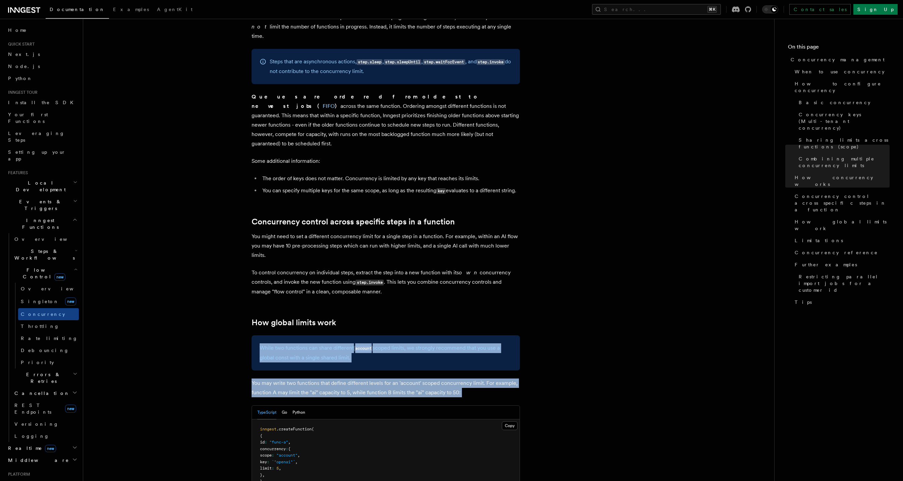
drag, startPoint x: 318, startPoint y: 288, endPoint x: 340, endPoint y: 330, distance: 47.2
click at [340, 329] on article "Features Inngest Functions Flow Control Concurrency management Limiting concurr…" at bounding box center [428, 131] width 669 height 3140
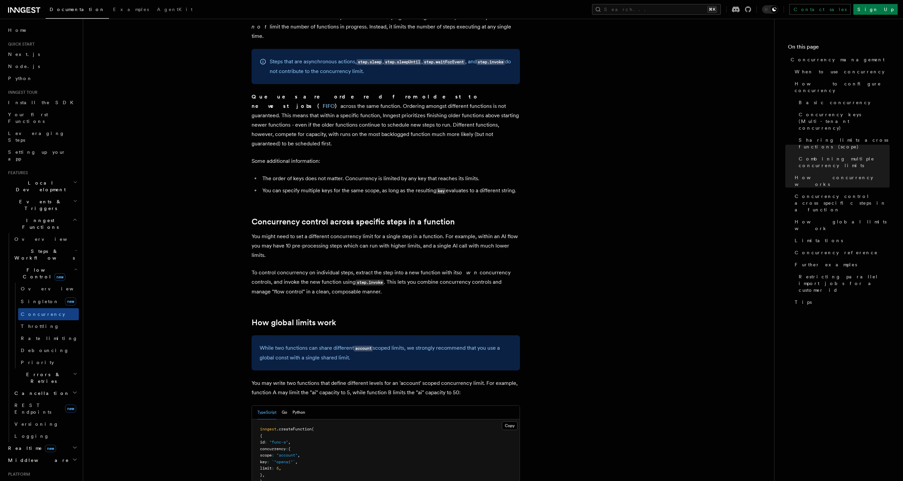
click at [340, 379] on p "You may write two functions that define different levels for an 'account' scope…" at bounding box center [385, 388] width 268 height 19
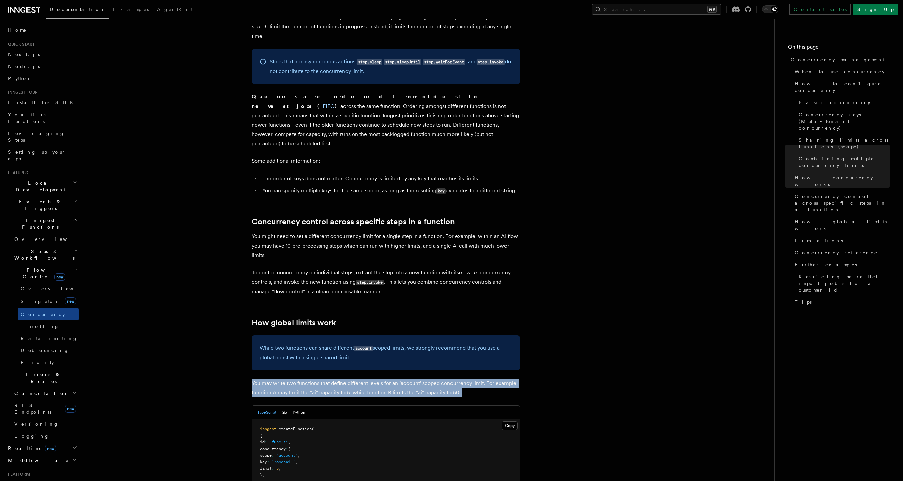
drag, startPoint x: 340, startPoint y: 330, endPoint x: 345, endPoint y: 335, distance: 7.4
click at [341, 379] on p "You may write two functions that define different levels for an 'account' scope…" at bounding box center [385, 388] width 268 height 19
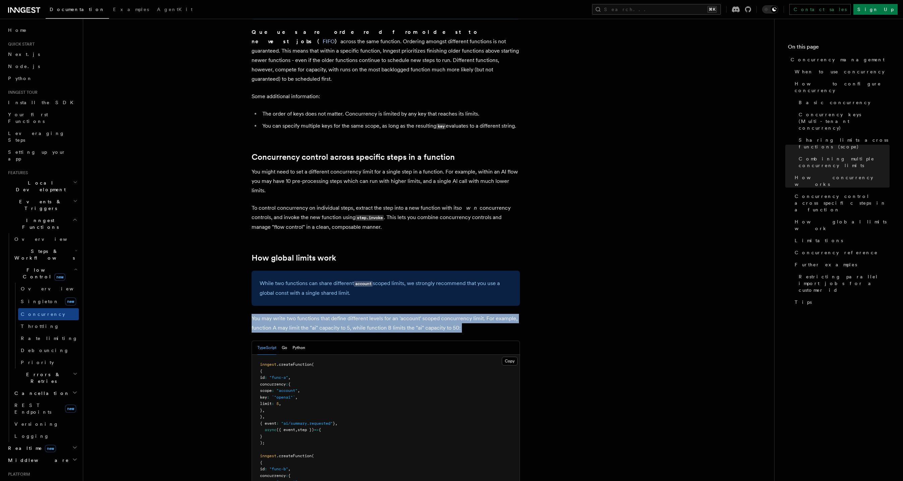
scroll to position [1534, 0]
click at [273, 314] on p "You may write two functions that define different levels for an 'account' scope…" at bounding box center [385, 323] width 268 height 19
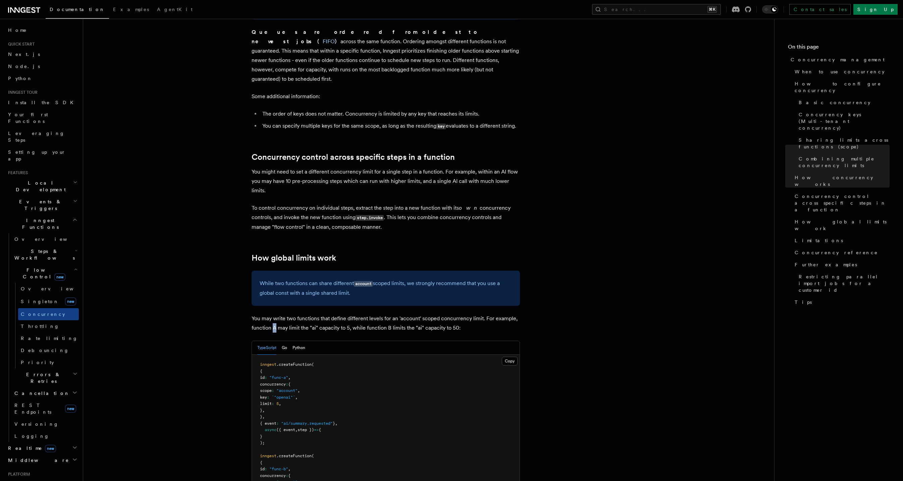
click at [273, 314] on p "You may write two functions that define different levels for an 'account' scope…" at bounding box center [385, 323] width 268 height 19
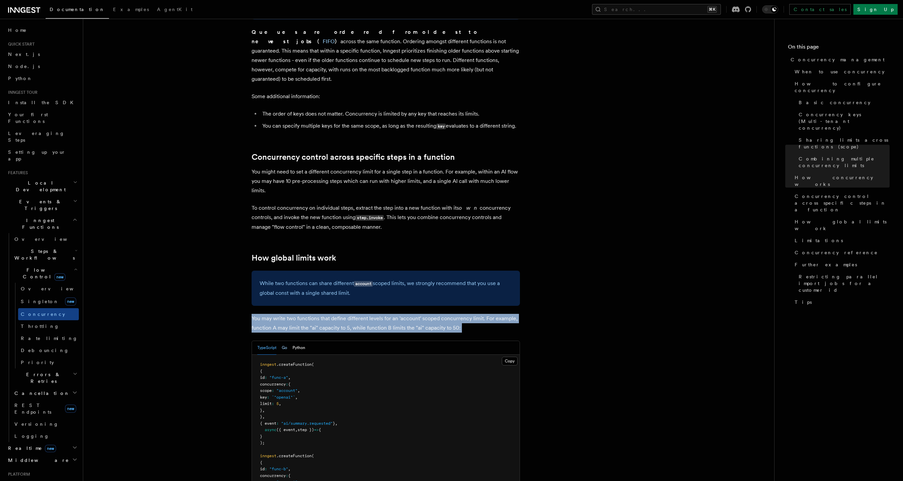
drag, startPoint x: 273, startPoint y: 277, endPoint x: 284, endPoint y: 299, distance: 24.9
click at [273, 314] on p "You may write two functions that define different levels for an 'account' scope…" at bounding box center [385, 323] width 268 height 19
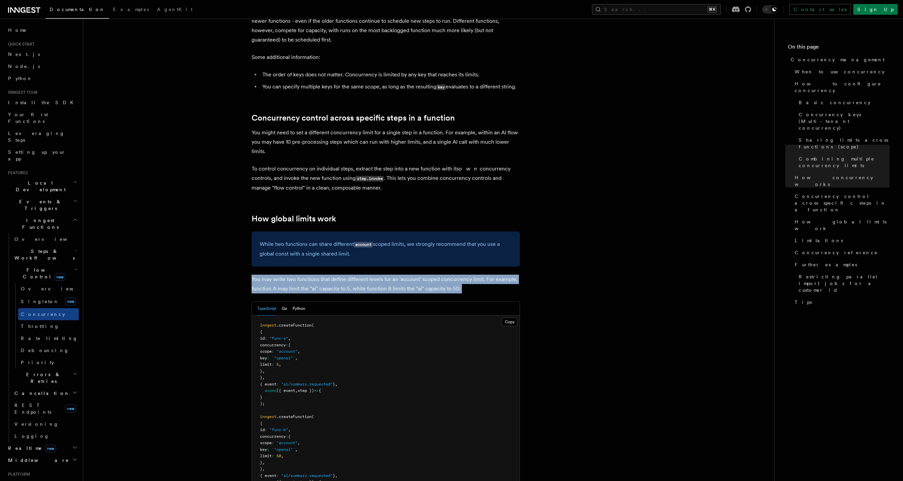
scroll to position [1608, 0]
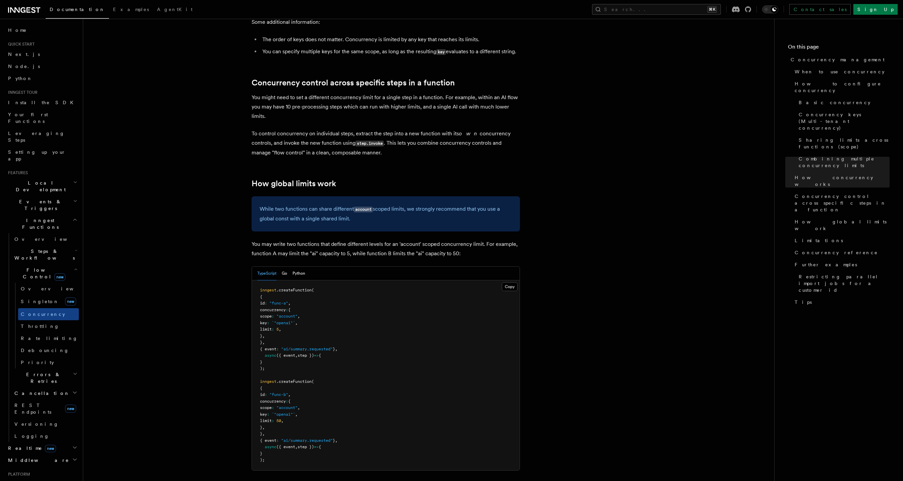
drag, startPoint x: 720, startPoint y: 215, endPoint x: 719, endPoint y: 232, distance: 17.8
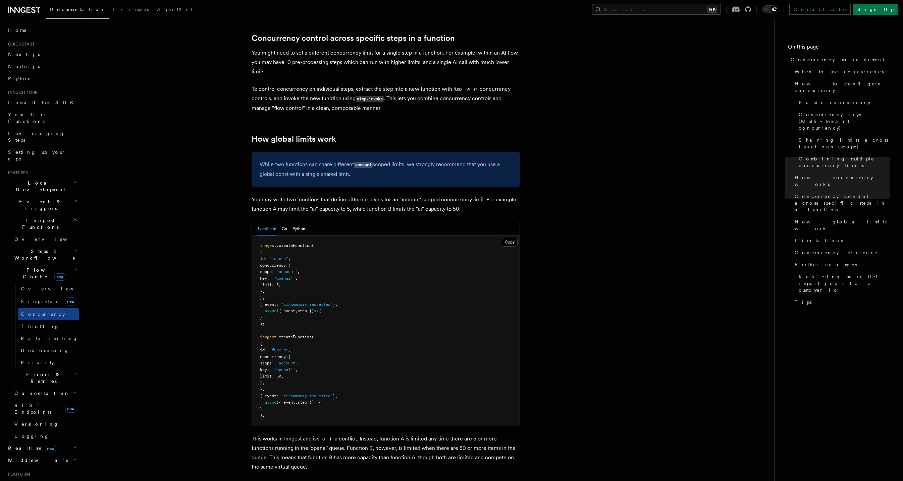
scroll to position [1635, 0]
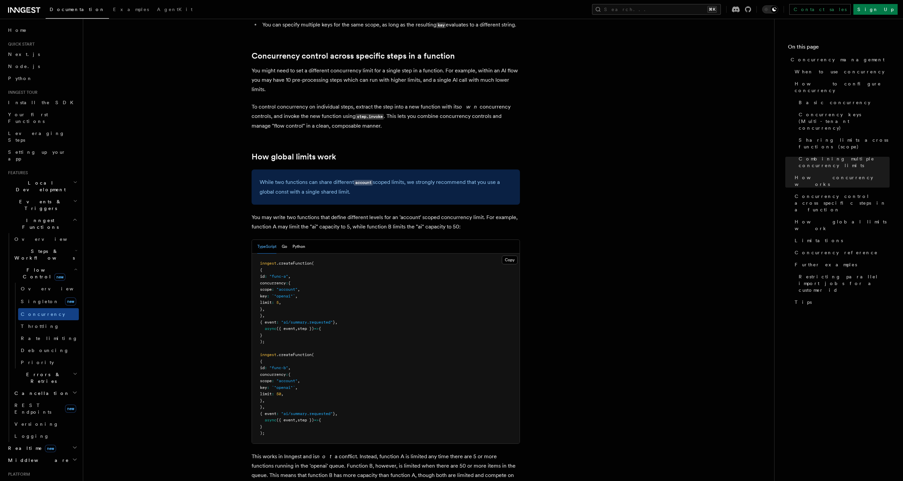
click at [351, 178] on p "While two functions can share different account scoped limits, we strongly reco…" at bounding box center [386, 187] width 252 height 19
click at [323, 178] on p "While two functions can share different account scoped limits, we strongly reco…" at bounding box center [386, 187] width 252 height 19
click at [322, 178] on p "While two functions can share different account scoped limits, we strongly reco…" at bounding box center [386, 187] width 252 height 19
click at [323, 178] on p "While two functions can share different account scoped limits, we strongly reco…" at bounding box center [386, 187] width 252 height 19
click at [353, 178] on p "While two functions can share different account scoped limits, we strongly reco…" at bounding box center [386, 187] width 252 height 19
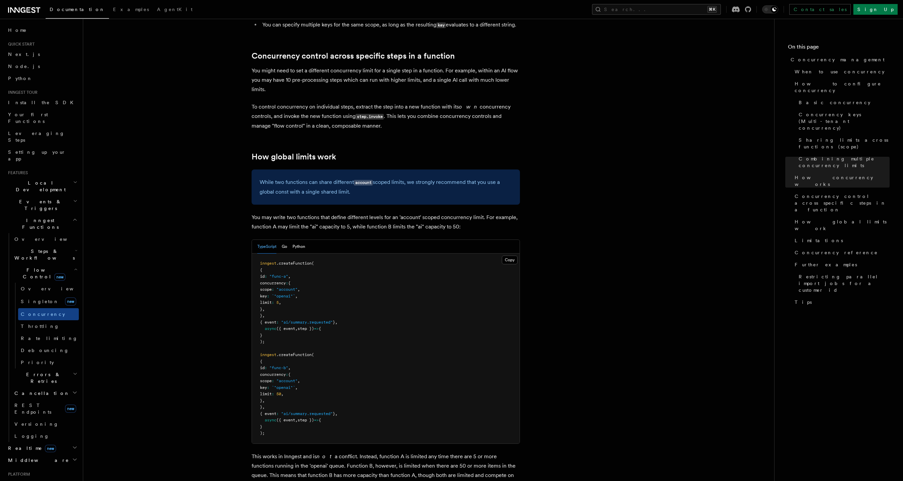
click at [353, 178] on p "While two functions can share different account scoped limits, we strongly reco…" at bounding box center [386, 187] width 252 height 19
click at [400, 178] on p "While two functions can share different account scoped limits, we strongly reco…" at bounding box center [386, 187] width 252 height 19
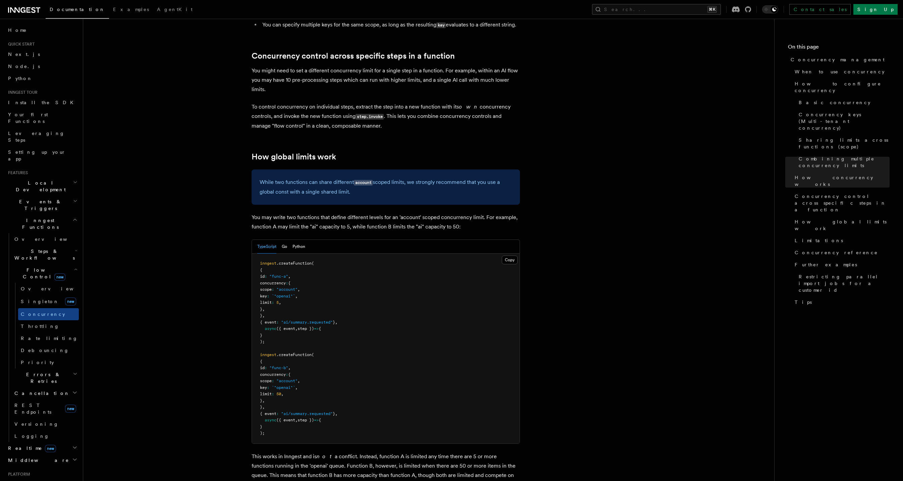
click at [368, 213] on p "You may write two functions that define different levels for an 'account' scope…" at bounding box center [385, 222] width 268 height 19
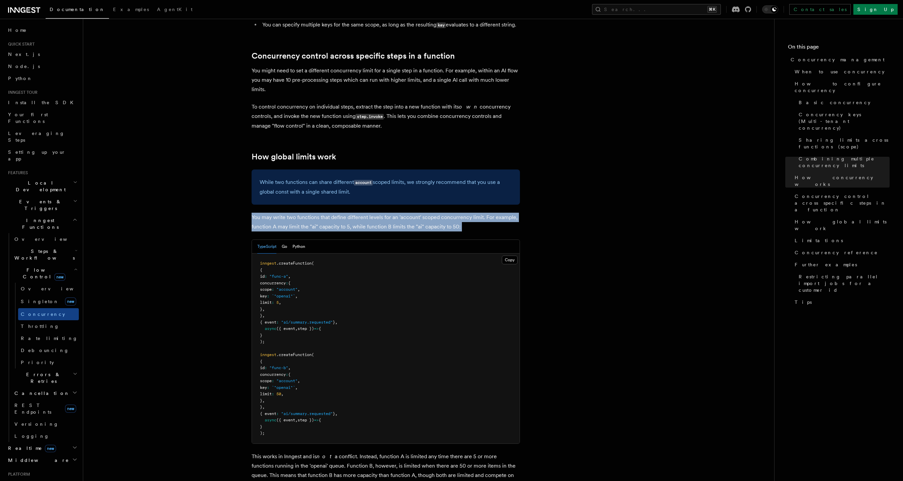
drag, startPoint x: 368, startPoint y: 177, endPoint x: 495, endPoint y: 404, distance: 259.7
click at [368, 213] on p "You may write two functions that define different levels for an 'account' scope…" at bounding box center [385, 222] width 268 height 19
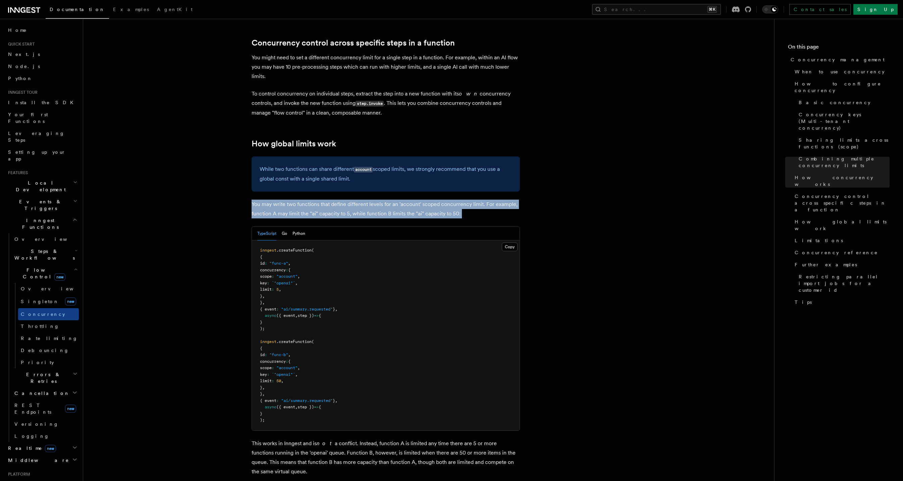
scroll to position [1650, 0]
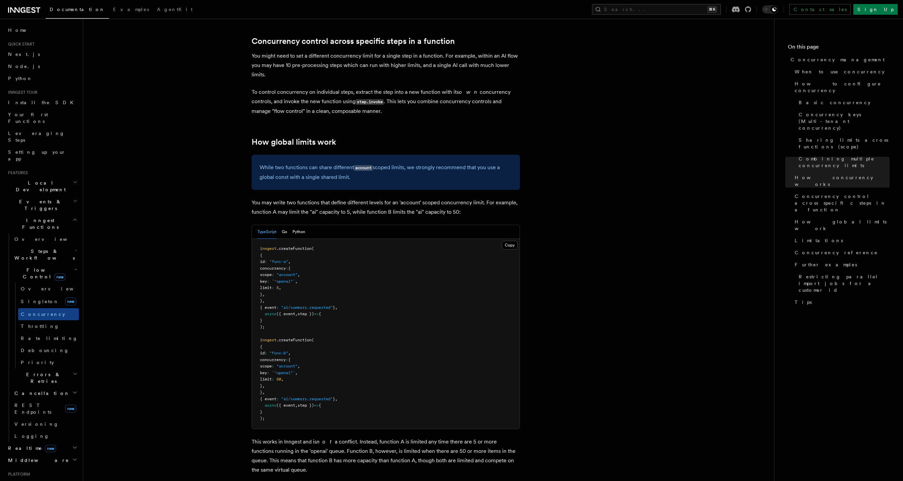
click at [435, 438] on p "This works in Inngest and is not a conflict. Instead, function A is limited any…" at bounding box center [385, 457] width 268 height 38
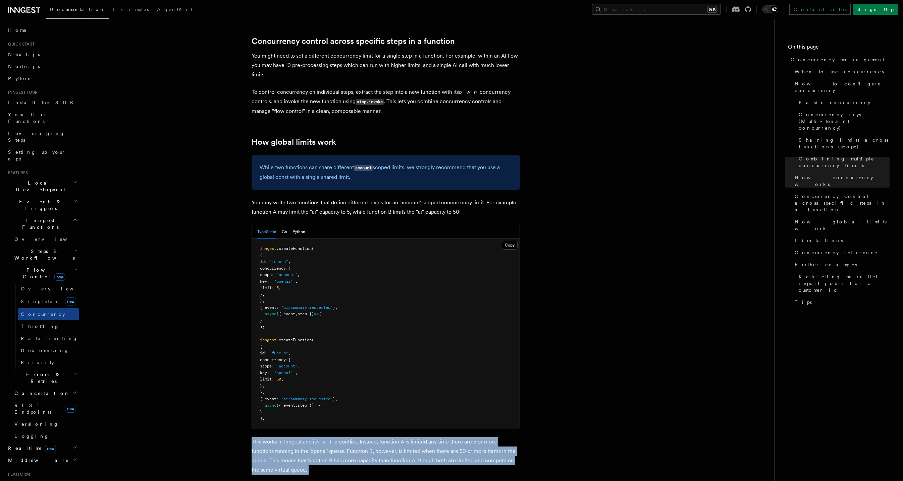
click at [435, 438] on p "This works in Inngest and is not a conflict. Instead, function A is limited any…" at bounding box center [385, 457] width 268 height 38
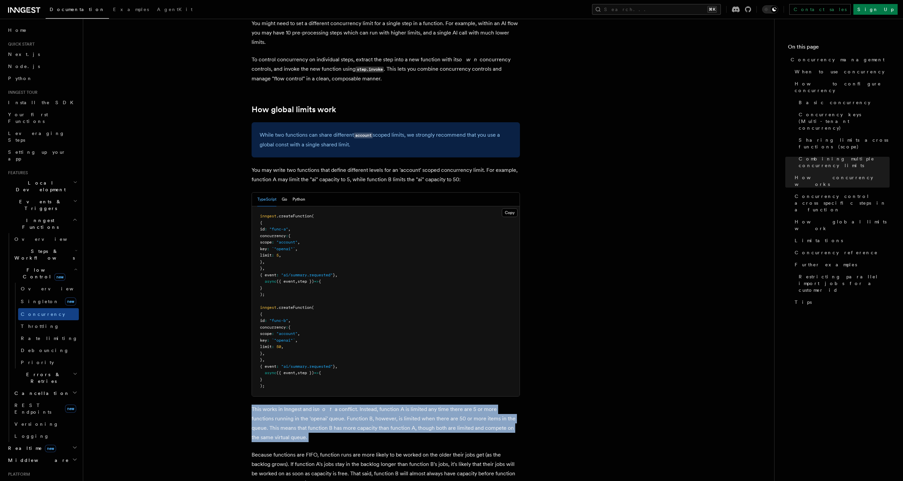
scroll to position [1683, 0]
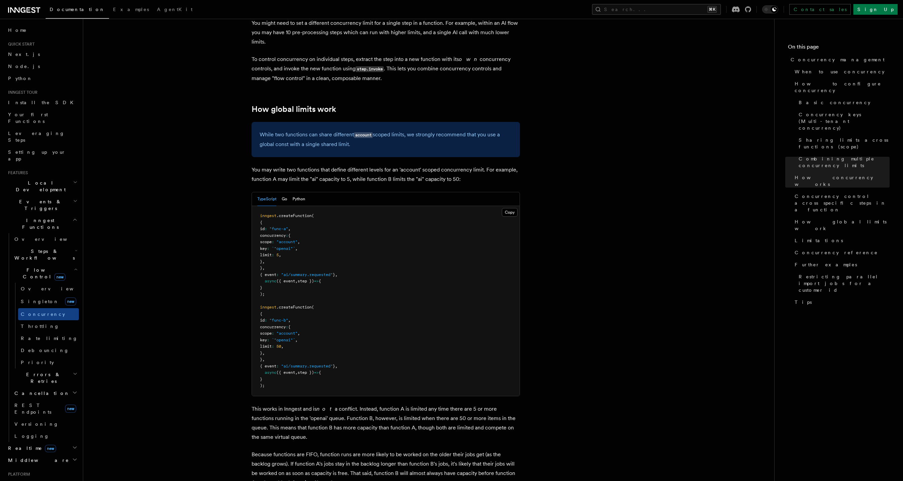
click at [447, 450] on p "Because functions are FIFO, function runs are more likely to be worked on the o…" at bounding box center [385, 469] width 268 height 38
click at [446, 450] on p "Because functions are FIFO, function runs are more likely to be worked on the o…" at bounding box center [385, 469] width 268 height 38
click at [442, 450] on p "Because functions are FIFO, function runs are more likely to be worked on the o…" at bounding box center [385, 469] width 268 height 38
click at [443, 450] on p "Because functions are FIFO, function runs are more likely to be worked on the o…" at bounding box center [385, 469] width 268 height 38
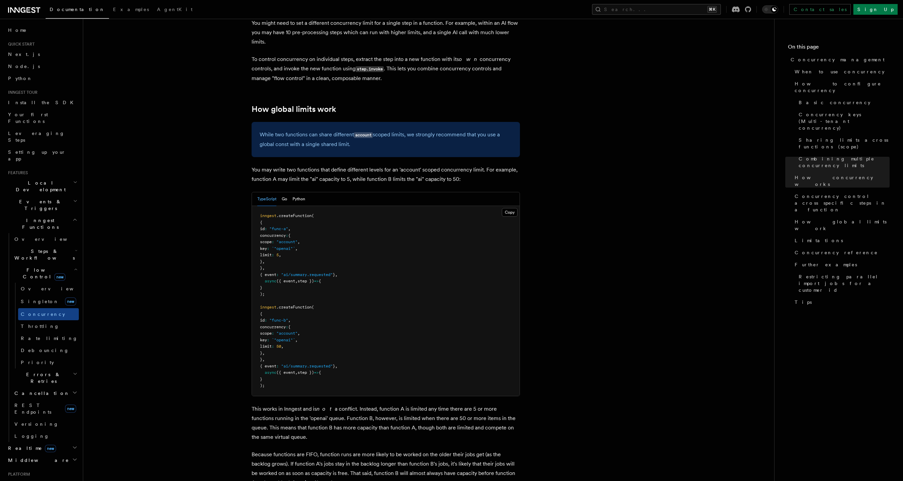
click at [443, 450] on p "Because functions are FIFO, function runs are more likely to be worked on the o…" at bounding box center [385, 469] width 268 height 38
click at [468, 450] on p "Because functions are FIFO, function runs are more likely to be worked on the o…" at bounding box center [385, 469] width 268 height 38
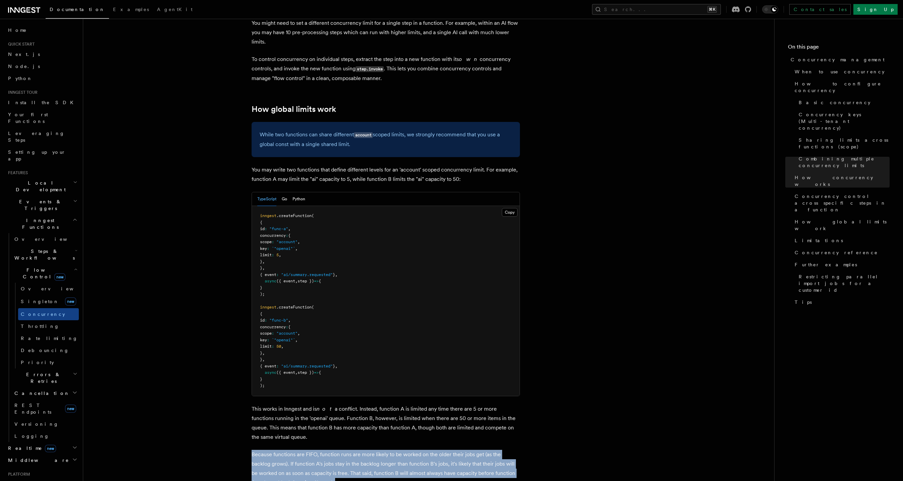
drag, startPoint x: 468, startPoint y: 416, endPoint x: 491, endPoint y: 456, distance: 46.0
click at [468, 450] on p "Because functions are FIFO, function runs are more likely to be worked on the o…" at bounding box center [385, 469] width 268 height 38
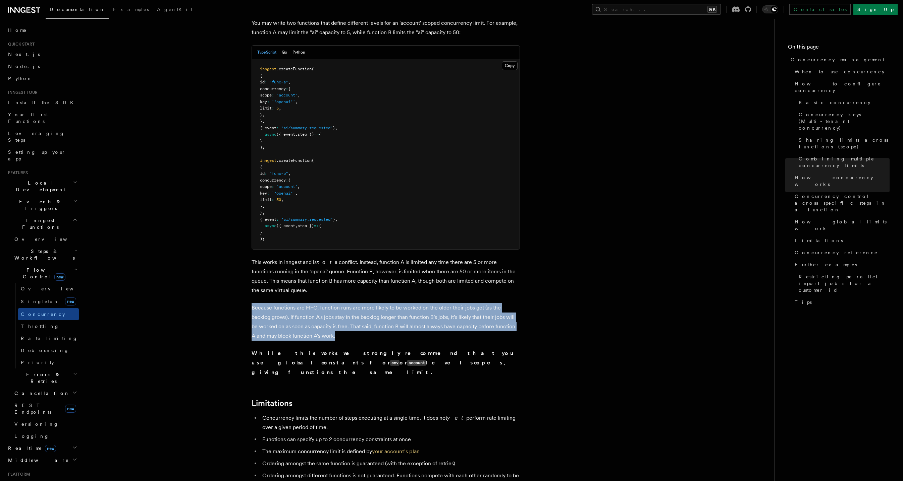
scroll to position [1858, 0]
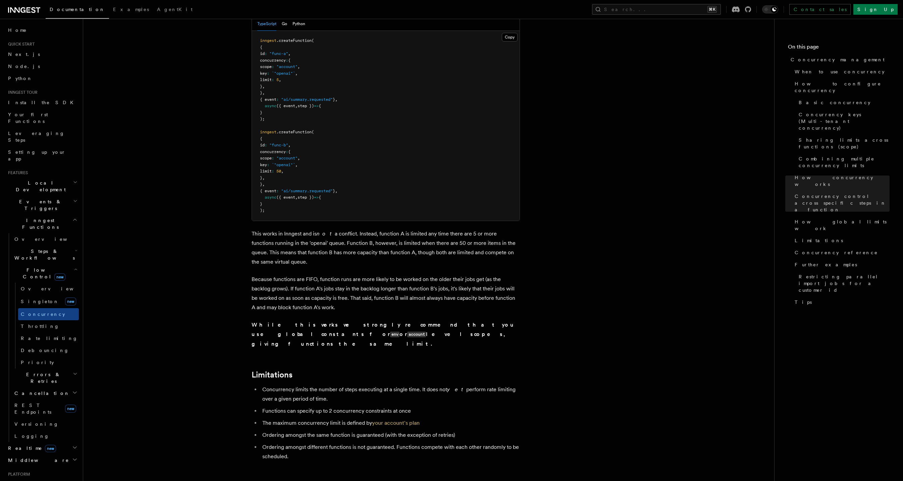
click at [359, 275] on p "Because functions are FIFO, function runs are more likely to be worked on the o…" at bounding box center [385, 294] width 268 height 38
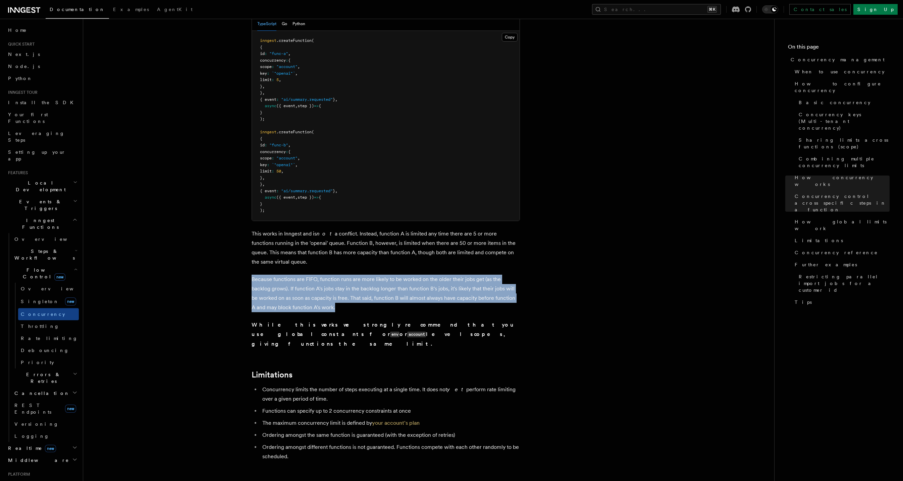
click at [359, 275] on p "Because functions are FIFO, function runs are more likely to be worked on the o…" at bounding box center [385, 294] width 268 height 38
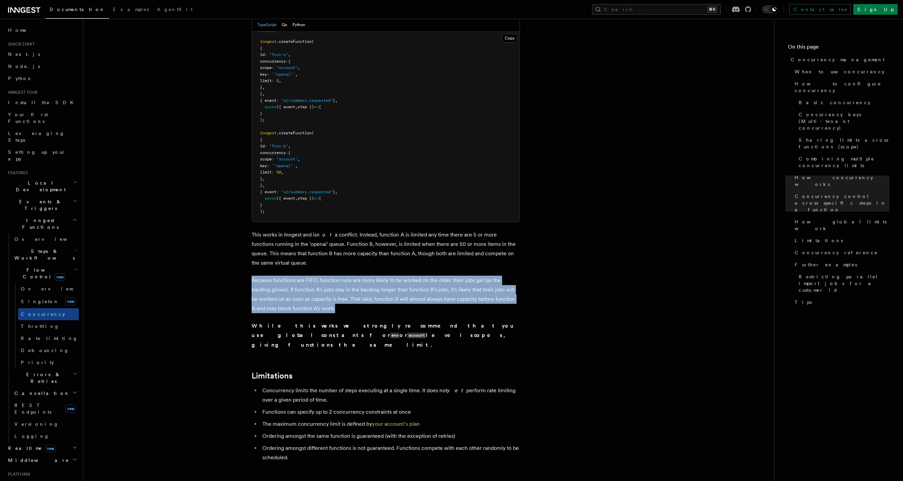
scroll to position [1857, 0]
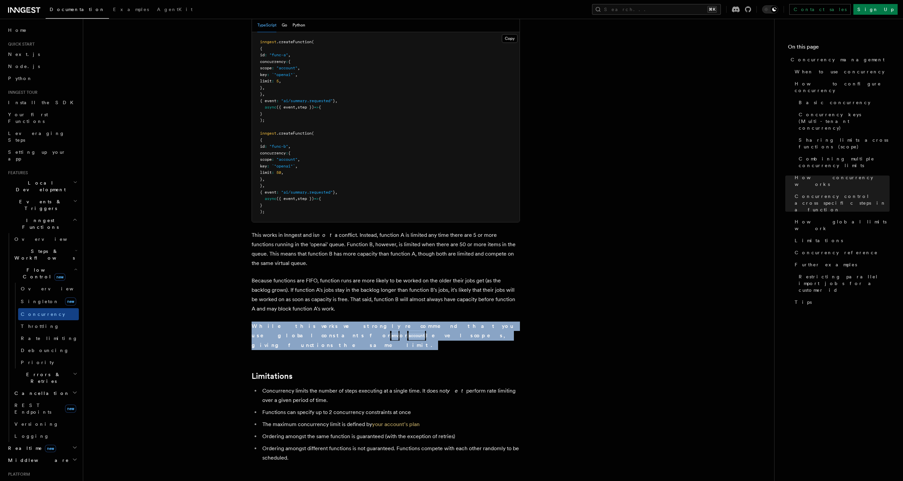
click at [380, 322] on p "While this works we strongly recommend that you use global constants for env or…" at bounding box center [385, 336] width 268 height 29
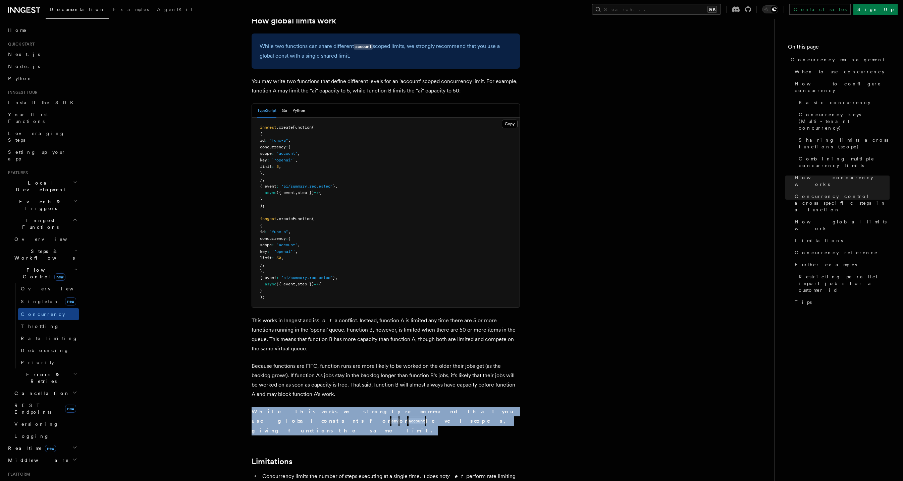
scroll to position [1783, 0]
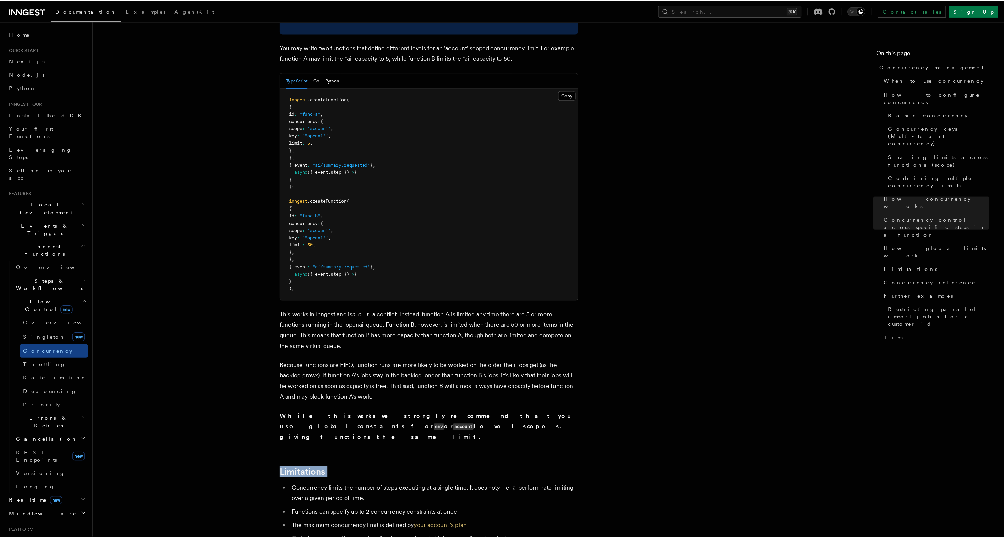
scroll to position [1827, 0]
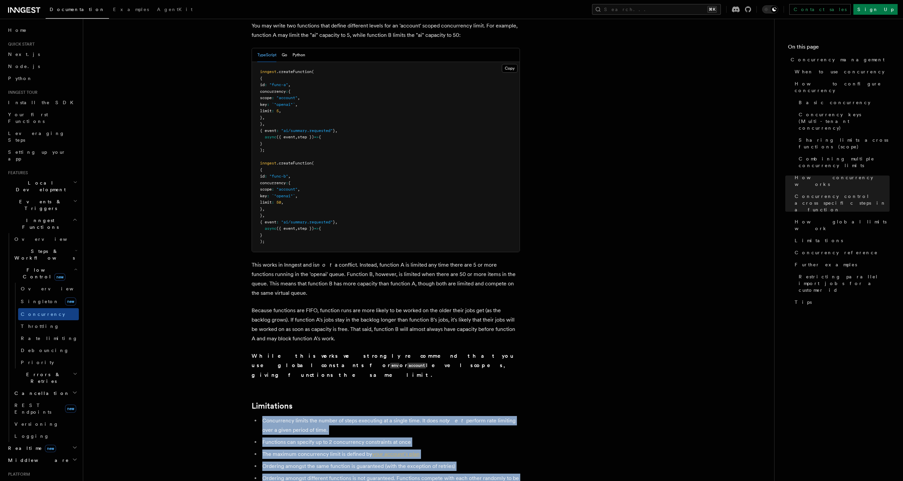
drag, startPoint x: 511, startPoint y: 432, endPoint x: 471, endPoint y: 345, distance: 95.6
click at [471, 402] on h2 "Limitations" at bounding box center [385, 406] width 268 height 9
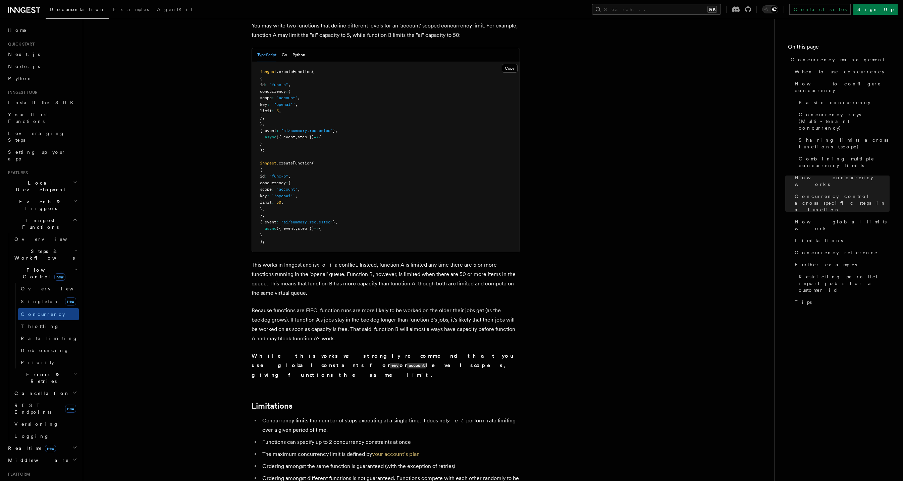
click at [471, 402] on h2 "Limitations" at bounding box center [385, 406] width 268 height 9
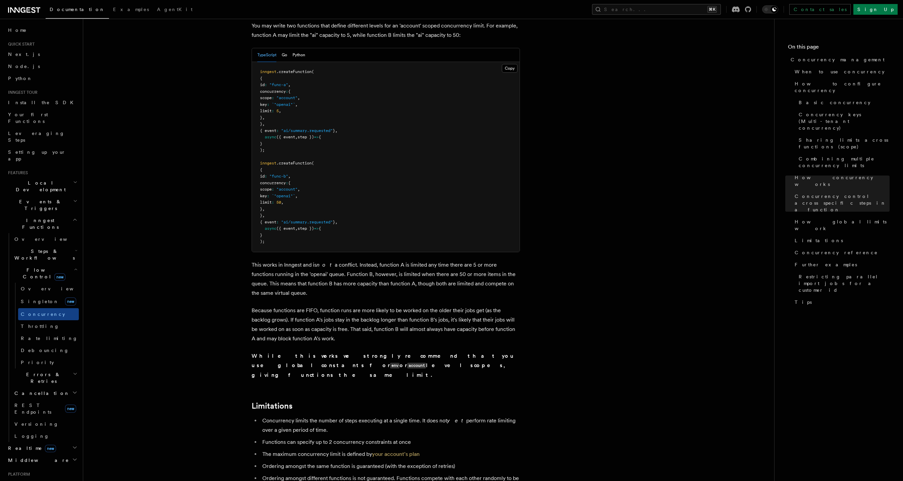
click at [316, 261] on p "This works in Inngest and is not a conflict. Instead, function A is limited any…" at bounding box center [385, 280] width 268 height 38
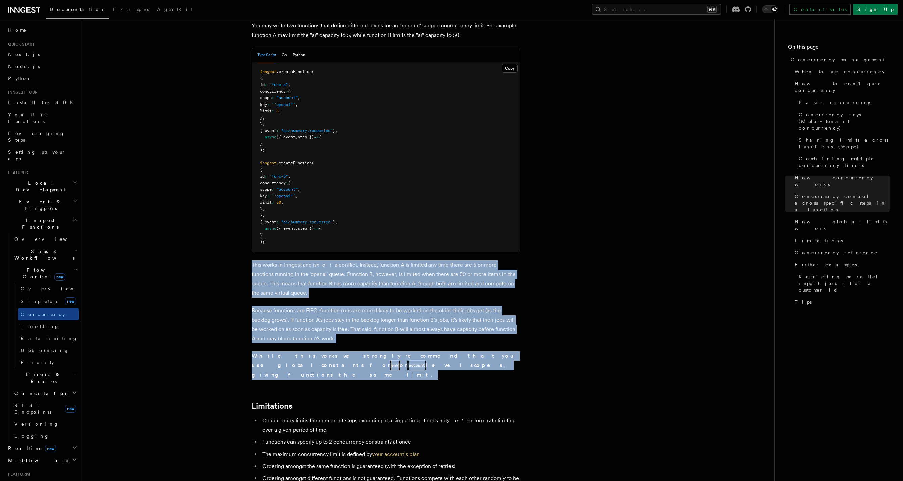
drag, startPoint x: 316, startPoint y: 222, endPoint x: 362, endPoint y: 307, distance: 96.6
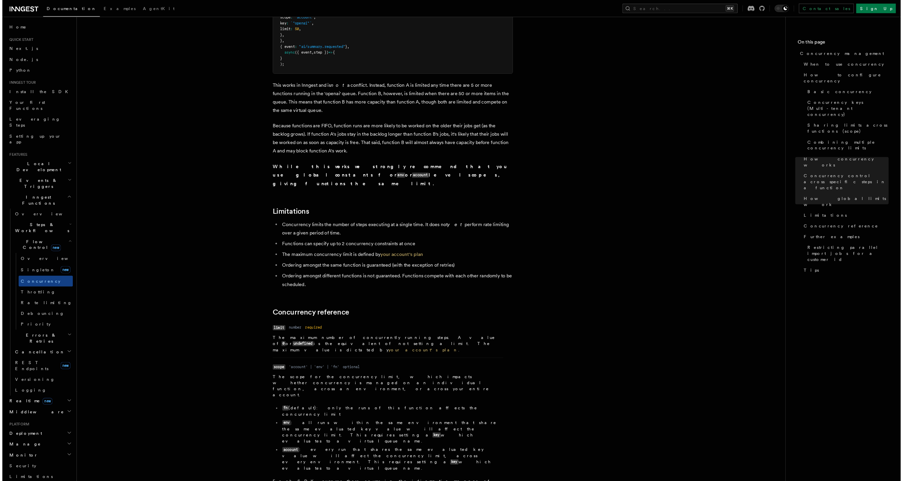
scroll to position [2135, 0]
